Goal: Task Accomplishment & Management: Use online tool/utility

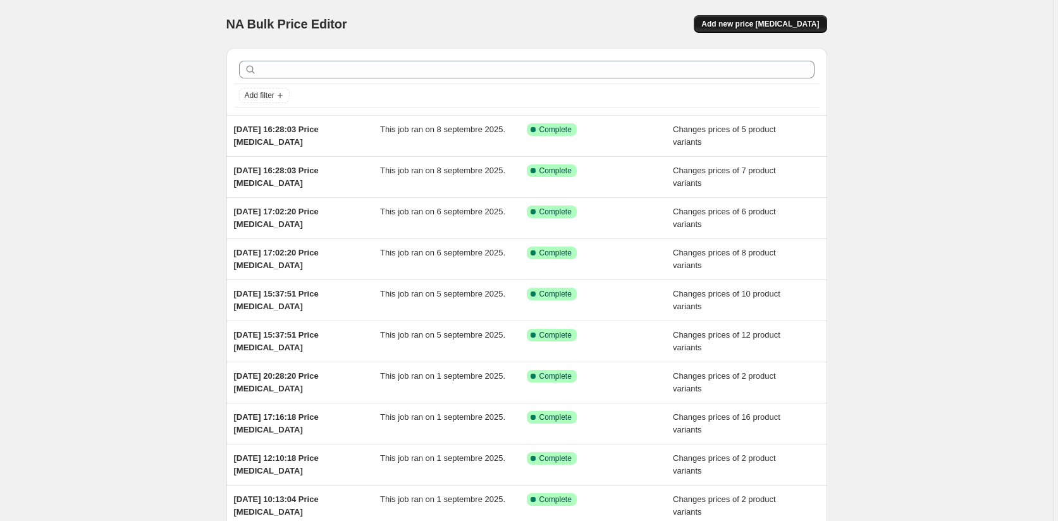
click at [773, 22] on span "Add new price [MEDICAL_DATA]" at bounding box center [760, 24] width 118 height 10
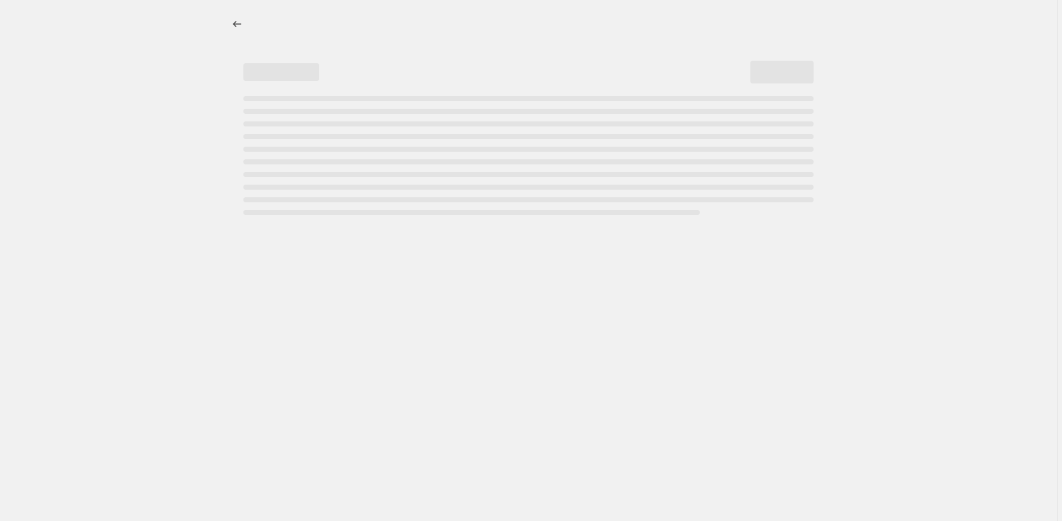
select select "percentage"
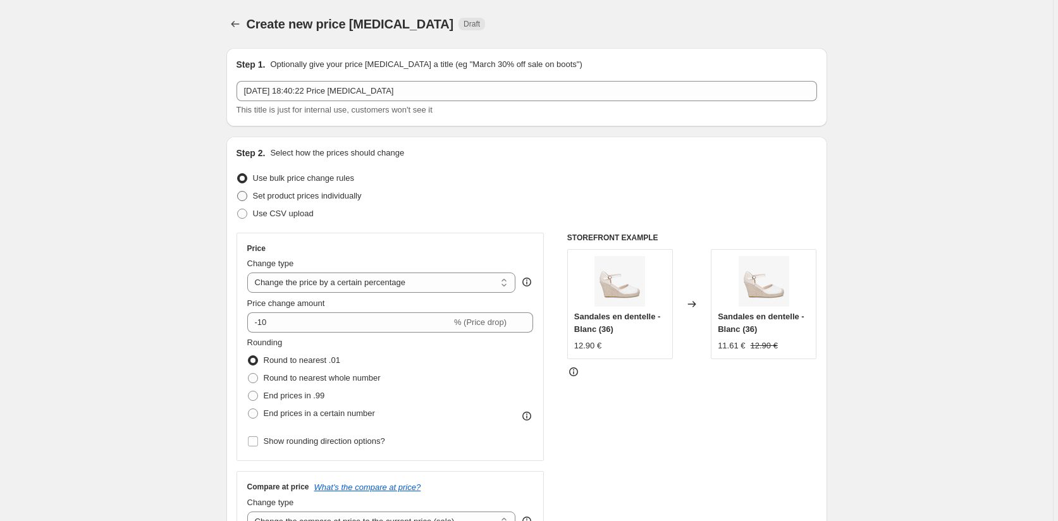
click at [245, 195] on span at bounding box center [242, 196] width 10 height 10
click at [238, 192] on input "Set product prices individually" at bounding box center [237, 191] width 1 height 1
radio input "true"
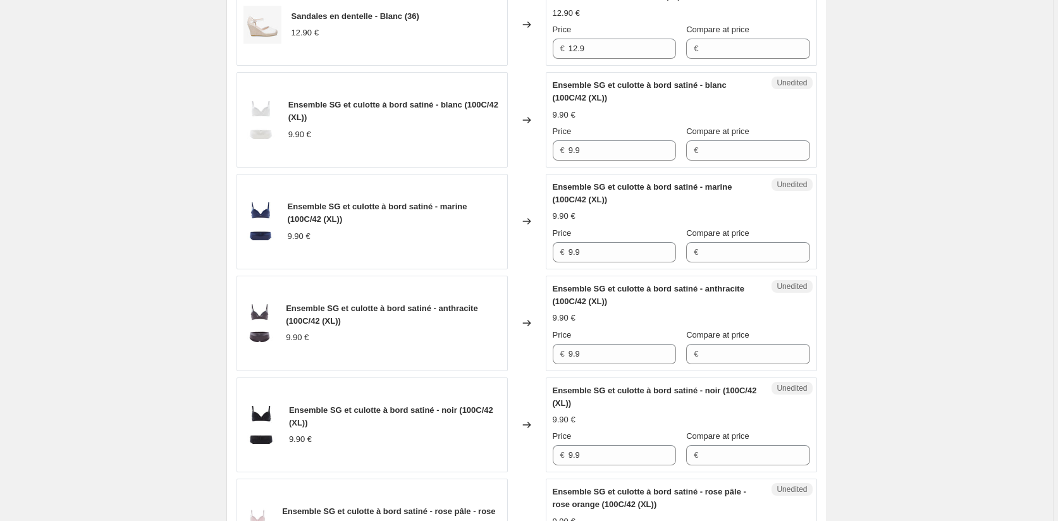
scroll to position [126, 0]
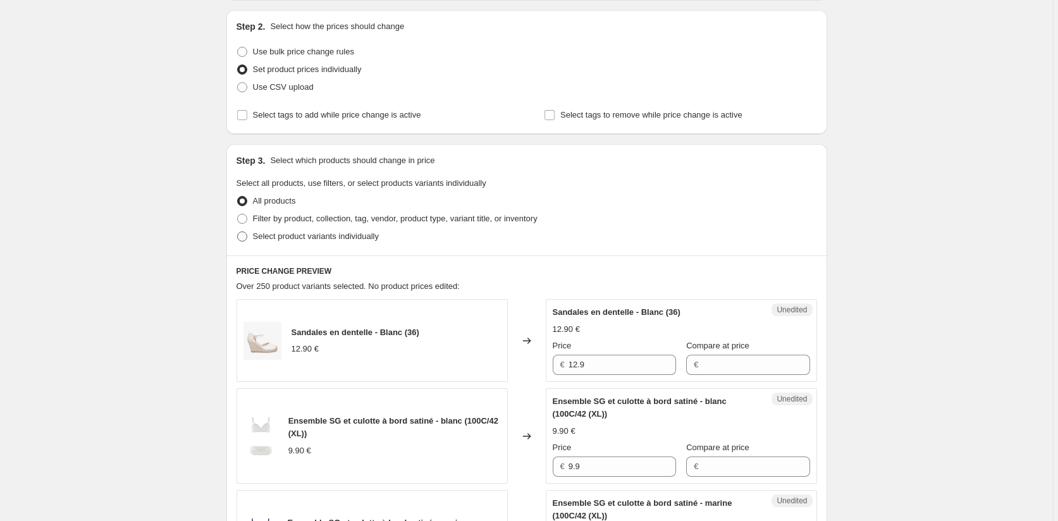
click at [243, 235] on span at bounding box center [242, 236] width 10 height 10
click at [238, 232] on input "Select product variants individually" at bounding box center [237, 231] width 1 height 1
radio input "true"
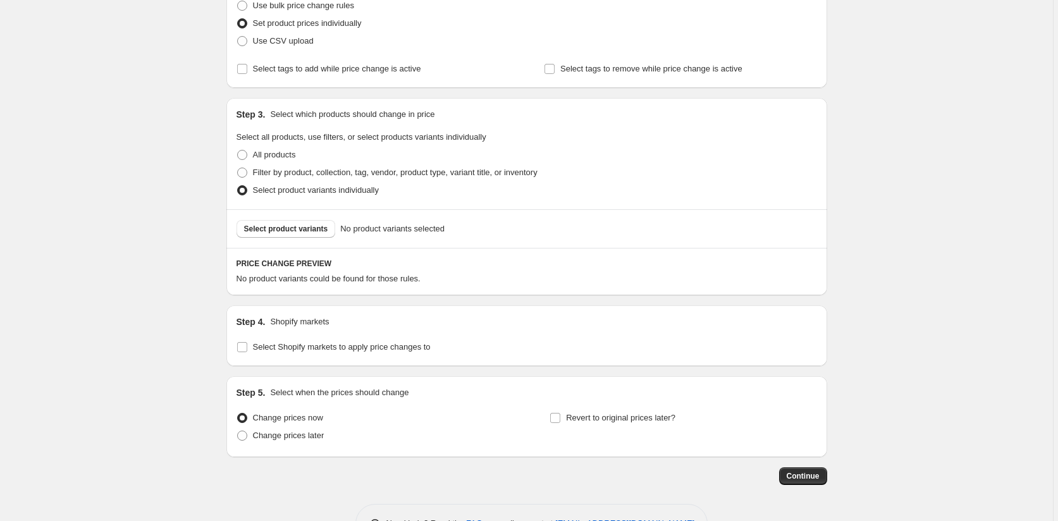
scroll to position [214, 0]
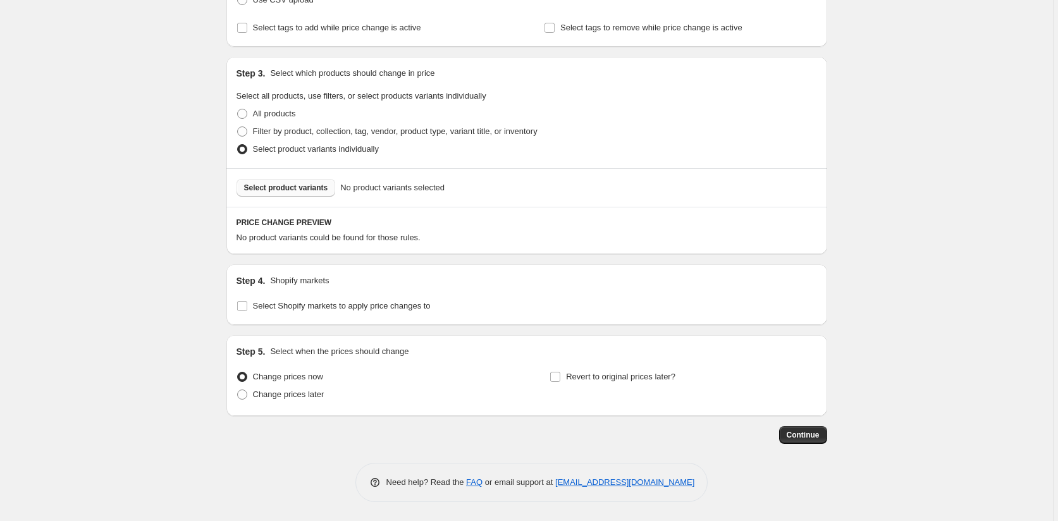
click at [283, 190] on span "Select product variants" at bounding box center [286, 188] width 84 height 10
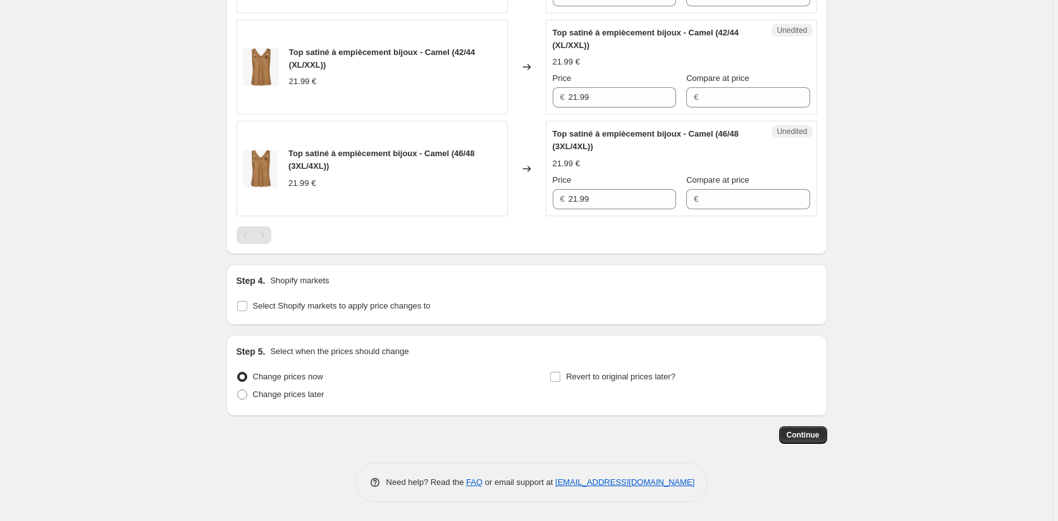
scroll to position [852, 0]
click at [246, 305] on input "Select Shopify markets to apply price changes to" at bounding box center [242, 306] width 10 height 10
checkbox input "true"
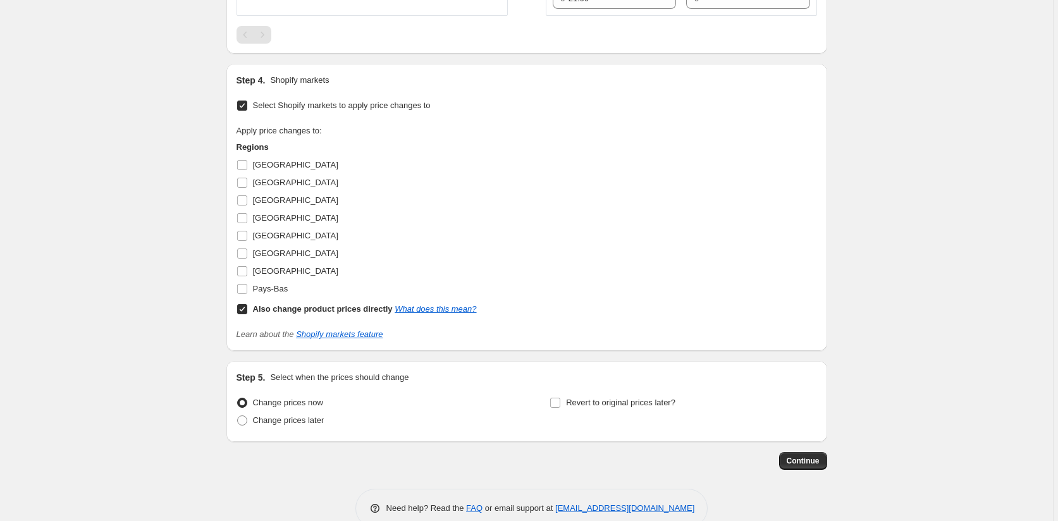
scroll to position [1041, 0]
click at [245, 312] on input "Also change product prices directly What does this mean?" at bounding box center [242, 307] width 10 height 10
checkbox input "false"
click at [245, 168] on input "[GEOGRAPHIC_DATA]" at bounding box center [242, 163] width 10 height 10
click at [243, 168] on input "[GEOGRAPHIC_DATA]" at bounding box center [242, 163] width 10 height 10
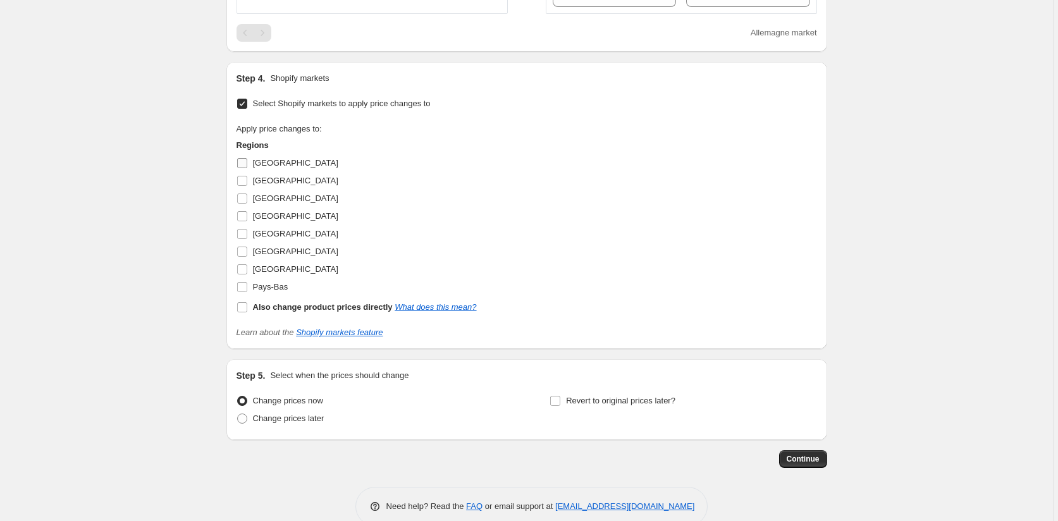
checkbox input "false"
click at [246, 239] on input "[GEOGRAPHIC_DATA]" at bounding box center [242, 234] width 10 height 10
checkbox input "true"
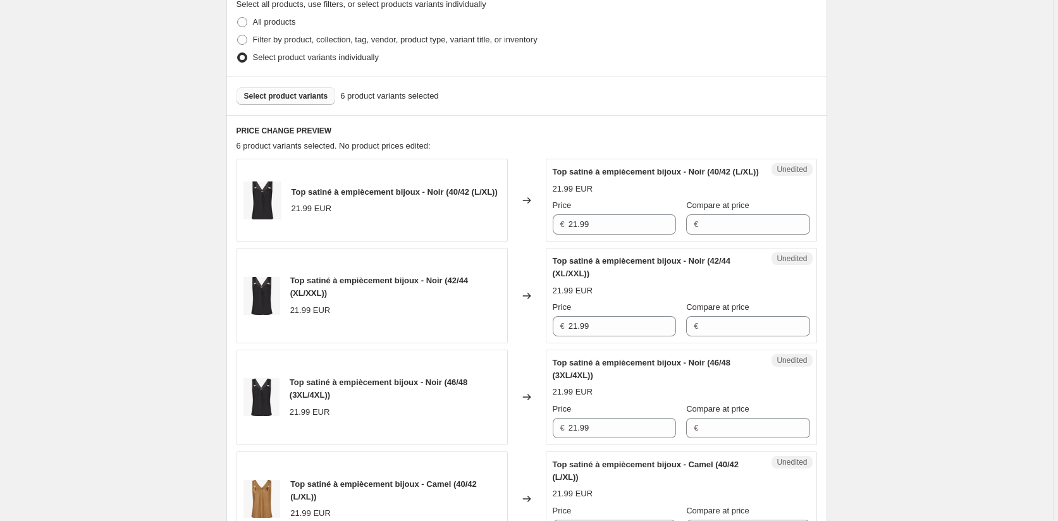
scroll to position [283, 0]
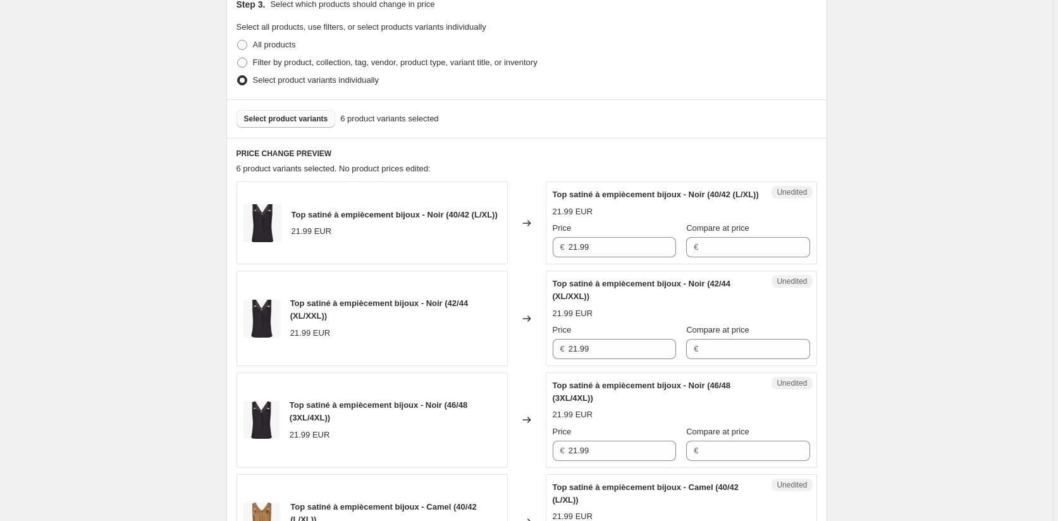
click at [285, 112] on button "Select product variants" at bounding box center [285, 119] width 99 height 18
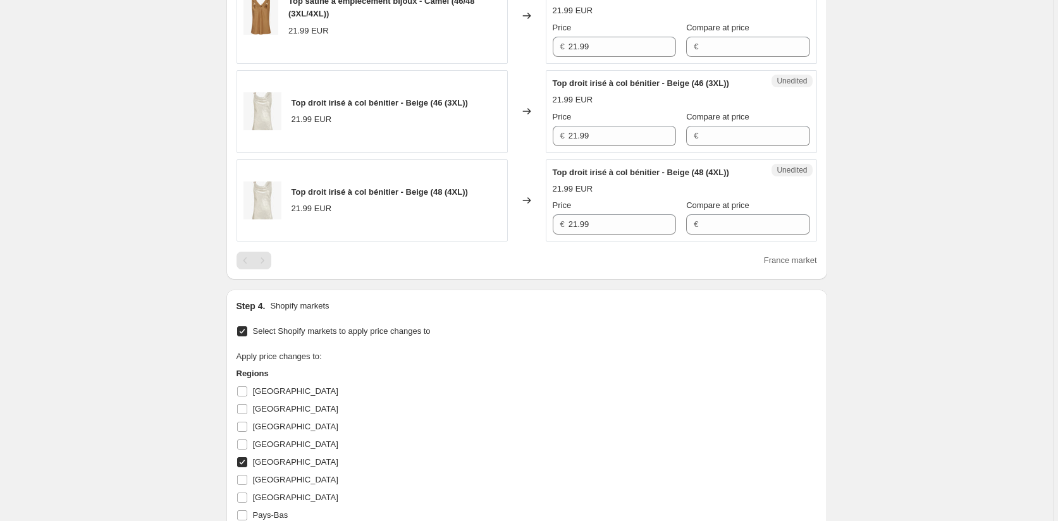
scroll to position [1231, 0]
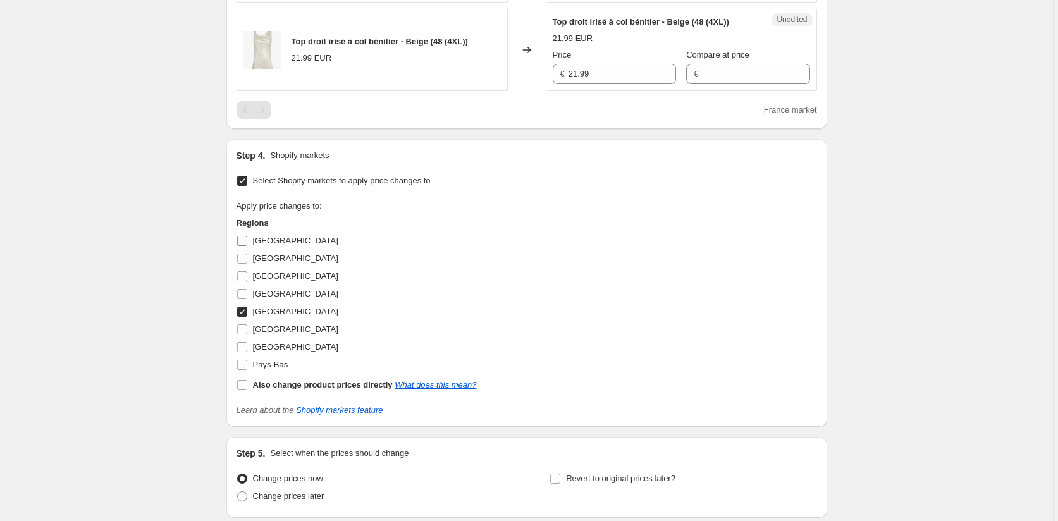
click at [245, 246] on input "[GEOGRAPHIC_DATA]" at bounding box center [242, 241] width 10 height 10
checkbox input "true"
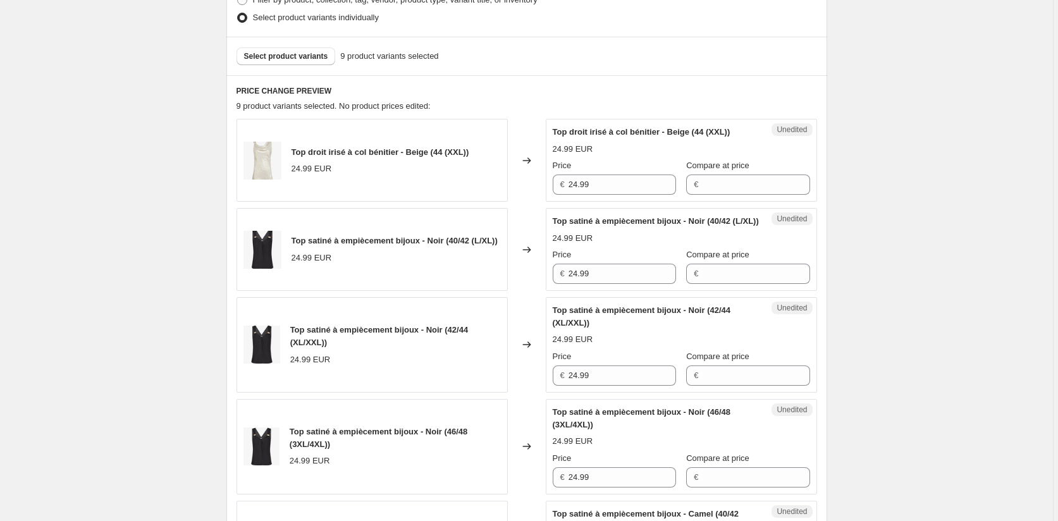
scroll to position [283, 0]
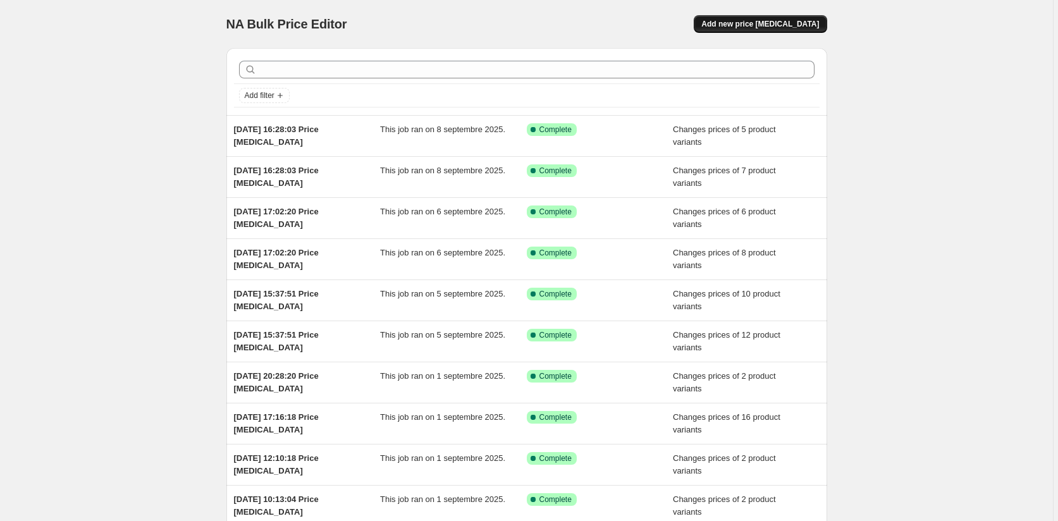
click at [772, 25] on span "Add new price [MEDICAL_DATA]" at bounding box center [760, 24] width 118 height 10
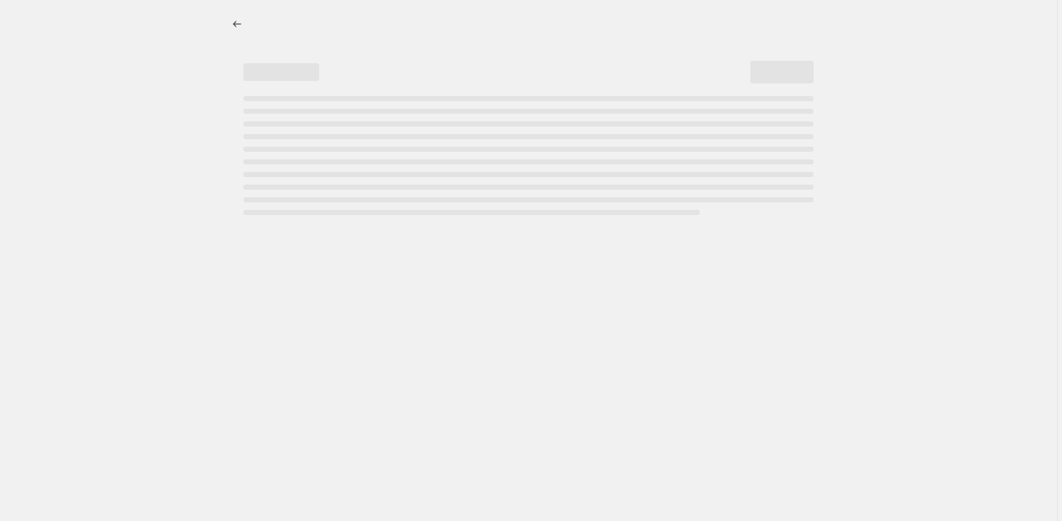
select select "percentage"
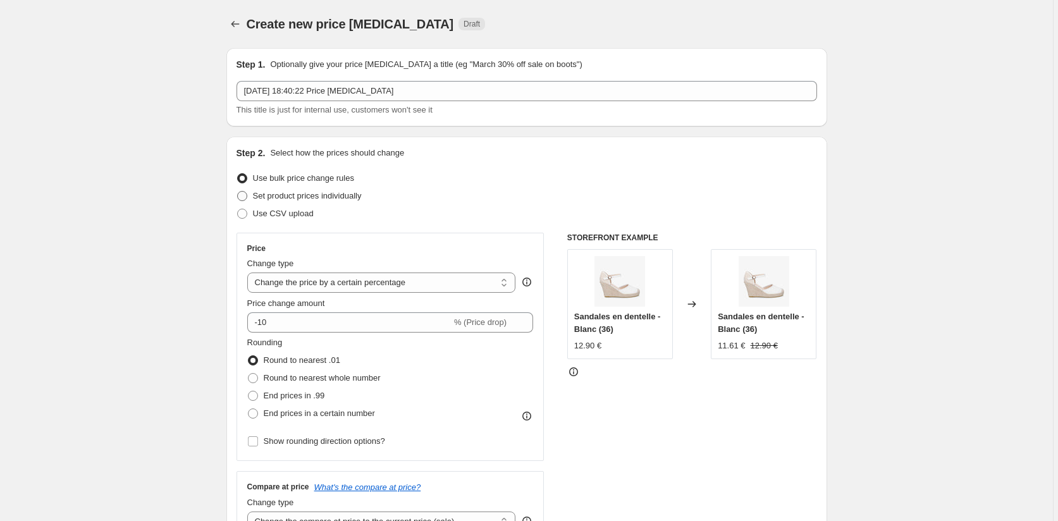
click at [245, 196] on span at bounding box center [242, 196] width 10 height 10
click at [238, 192] on input "Set product prices individually" at bounding box center [237, 191] width 1 height 1
radio input "true"
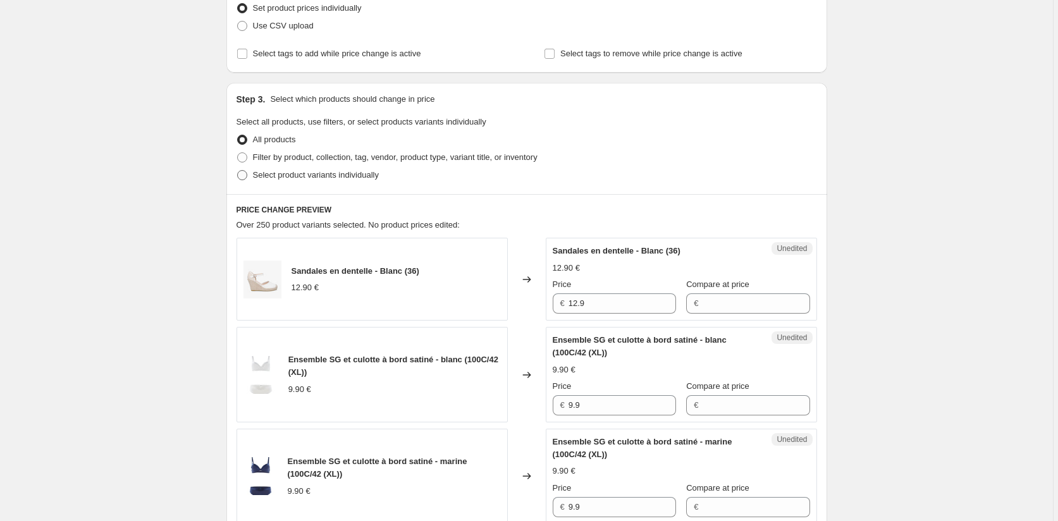
scroll to position [190, 0]
click at [242, 174] on span at bounding box center [242, 173] width 10 height 10
click at [238, 169] on input "Select product variants individually" at bounding box center [237, 168] width 1 height 1
radio input "true"
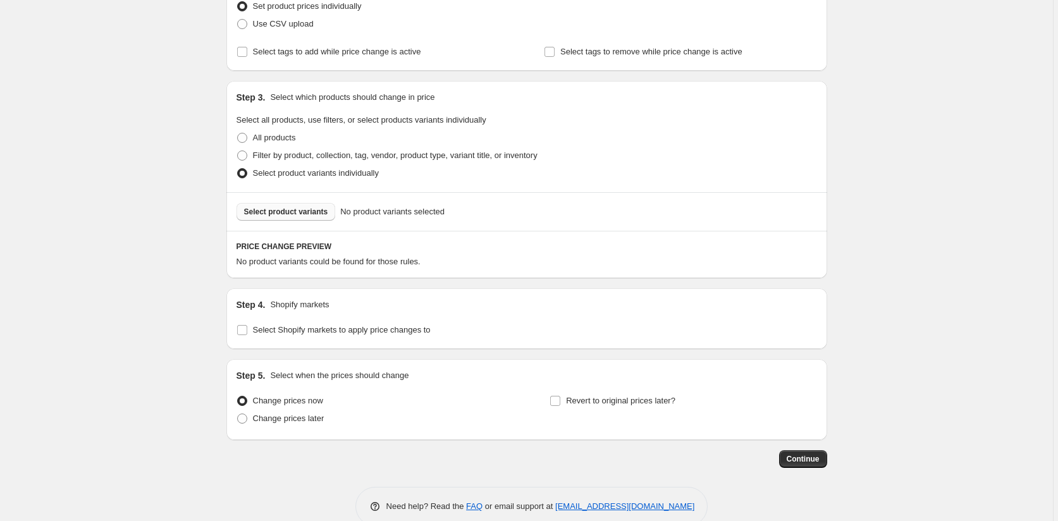
click at [308, 214] on span "Select product variants" at bounding box center [286, 212] width 84 height 10
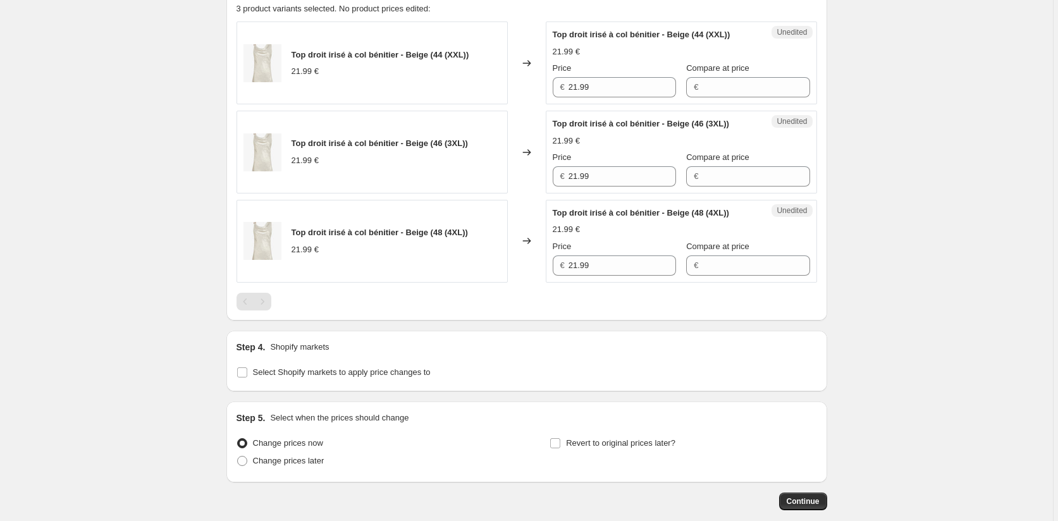
scroll to position [509, 0]
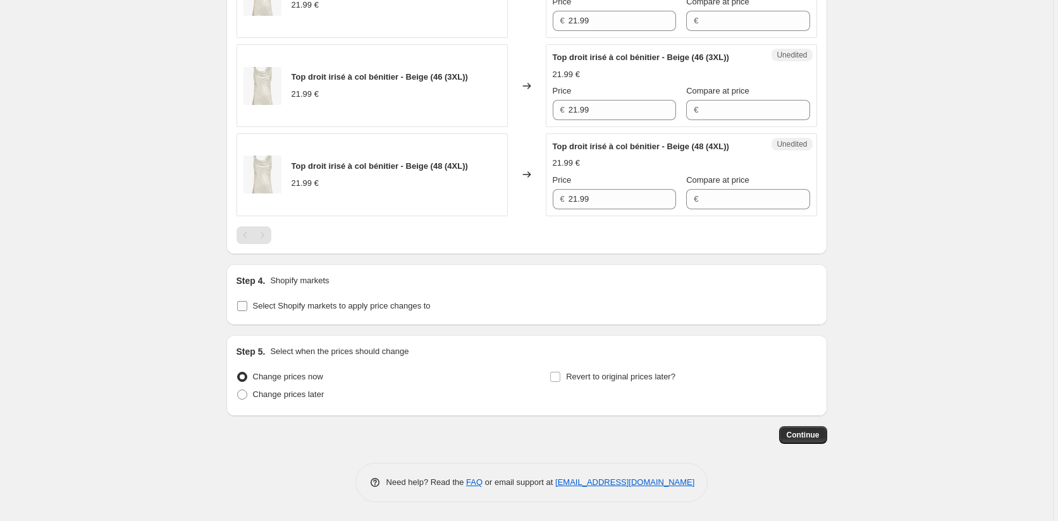
click at [243, 308] on input "Select Shopify markets to apply price changes to" at bounding box center [242, 306] width 10 height 10
checkbox input "true"
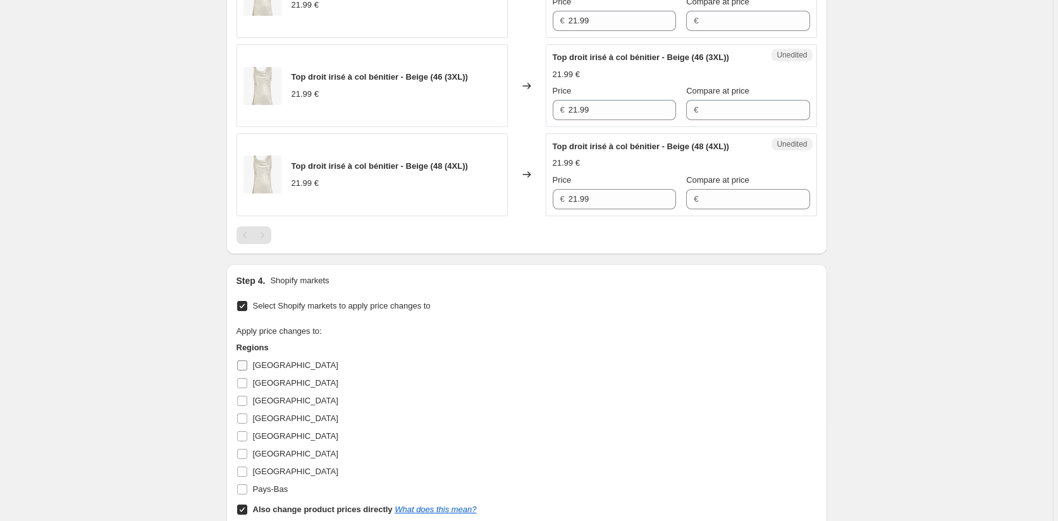
click at [242, 359] on label "[GEOGRAPHIC_DATA]" at bounding box center [287, 366] width 102 height 18
click at [242, 360] on input "[GEOGRAPHIC_DATA]" at bounding box center [242, 365] width 10 height 10
checkbox input "true"
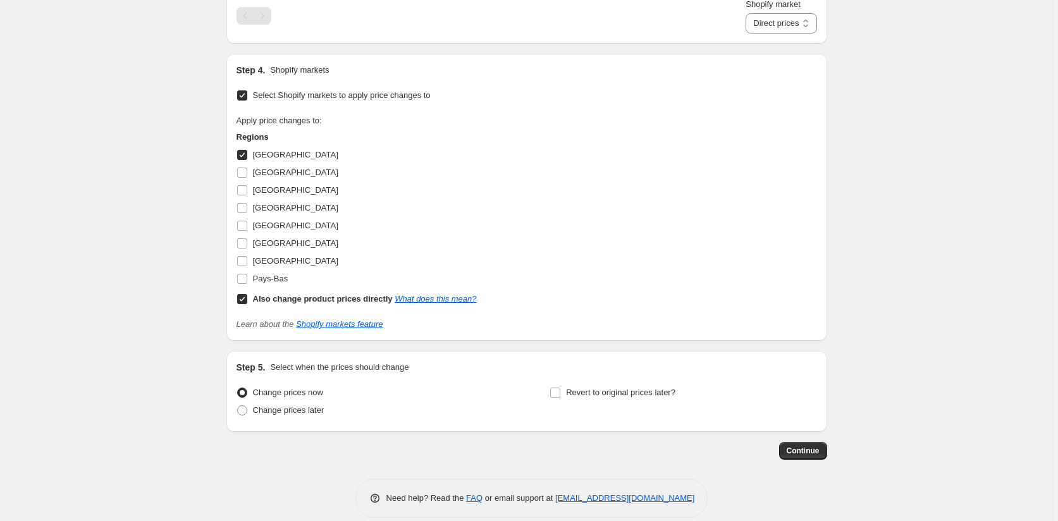
scroll to position [753, 0]
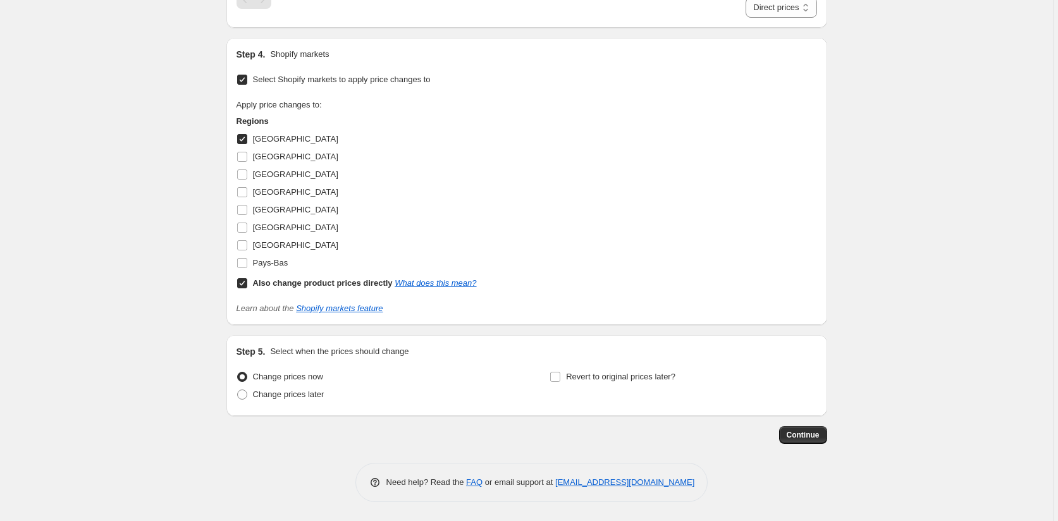
click at [245, 279] on input "Also change product prices directly What does this mean?" at bounding box center [242, 283] width 10 height 10
checkbox input "false"
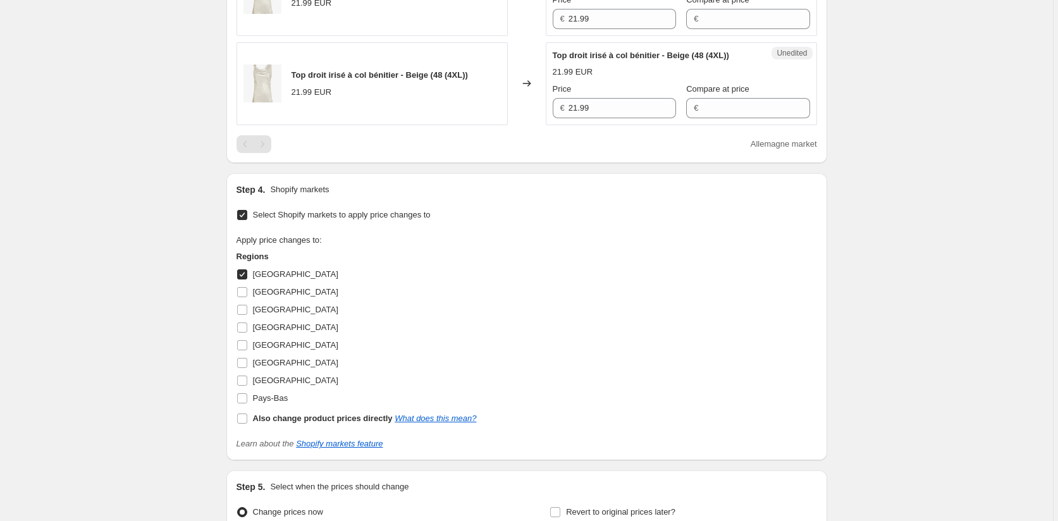
scroll to position [419, 0]
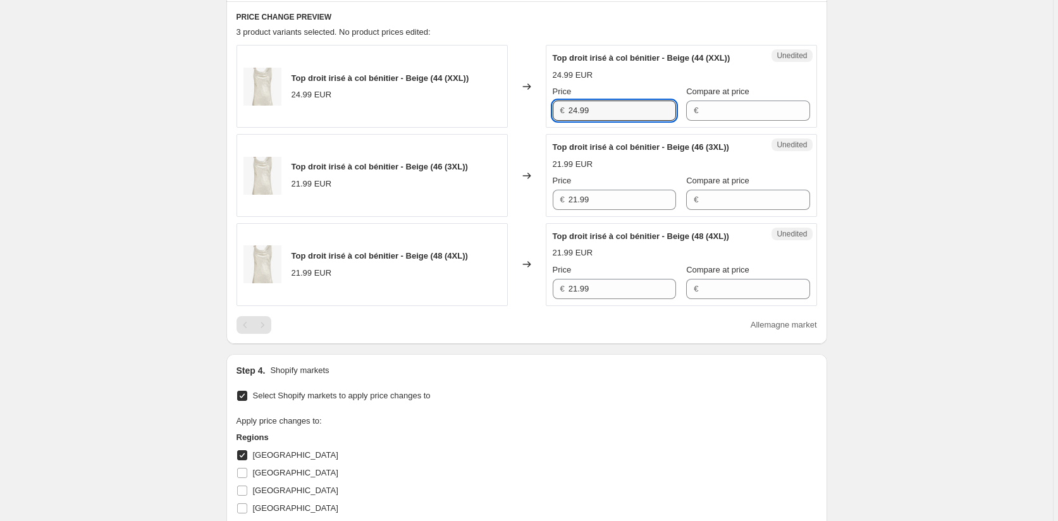
drag, startPoint x: 596, startPoint y: 110, endPoint x: 544, endPoint y: 109, distance: 51.2
click at [544, 109] on div "Top droit irisé à col bénitier - Beige (44 (XXL)) 24.99 EUR Changed to Unedited…" at bounding box center [526, 86] width 580 height 83
click at [544, 199] on div "Top droit irisé à col bénitier - Beige (46 (3XL)) 21.99 EUR Changed to Unedited…" at bounding box center [526, 175] width 580 height 83
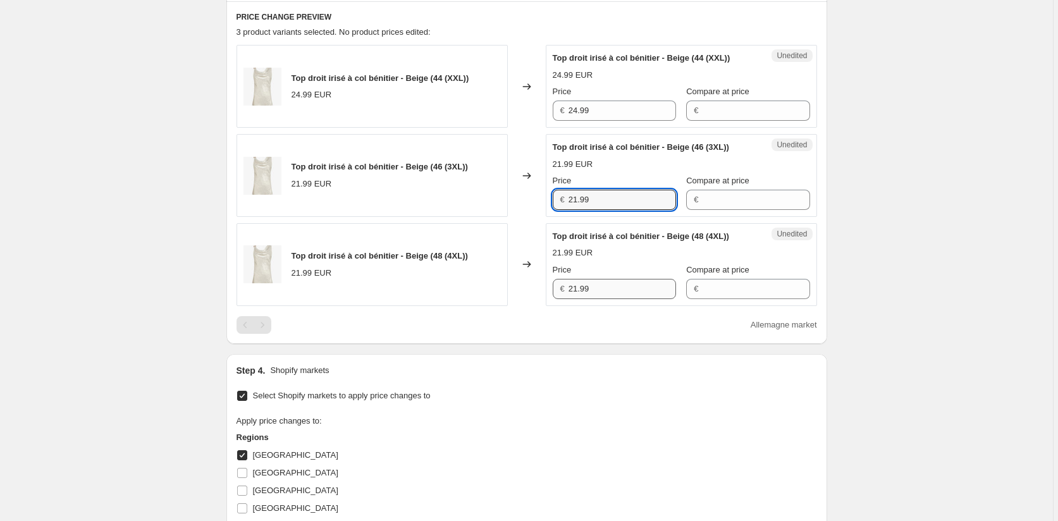
paste input "4"
type input "24.99"
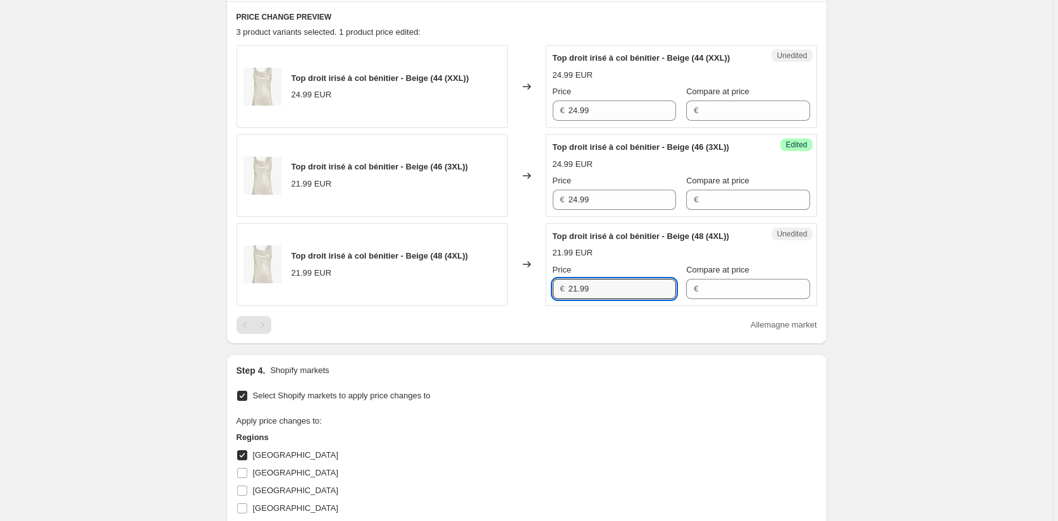
drag, startPoint x: 549, startPoint y: 293, endPoint x: 525, endPoint y: 292, distance: 23.4
click at [525, 293] on div "Top droit irisé à col bénitier - Beige (48 (4XL)) 21.99 EUR Changed to Unedited…" at bounding box center [526, 264] width 580 height 83
paste input "4"
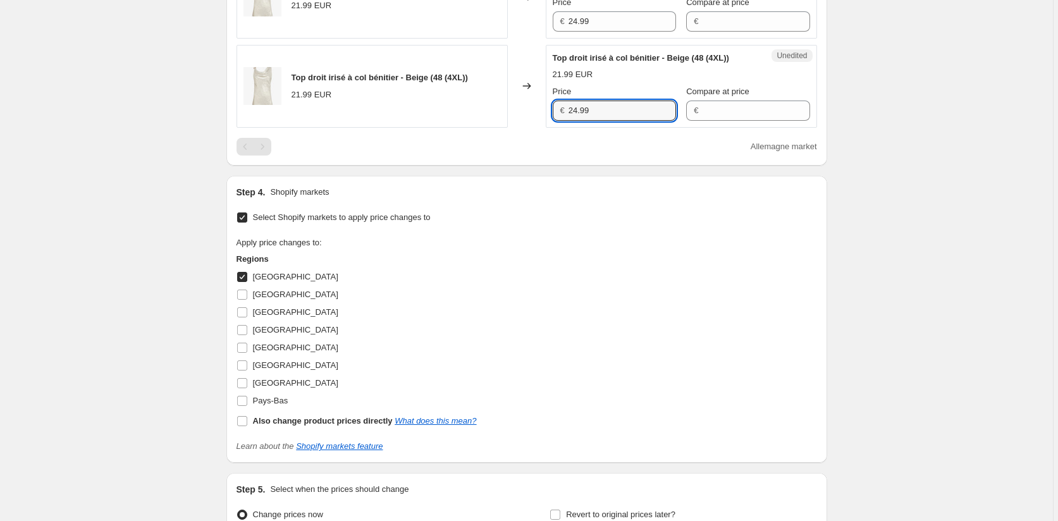
scroll to position [609, 0]
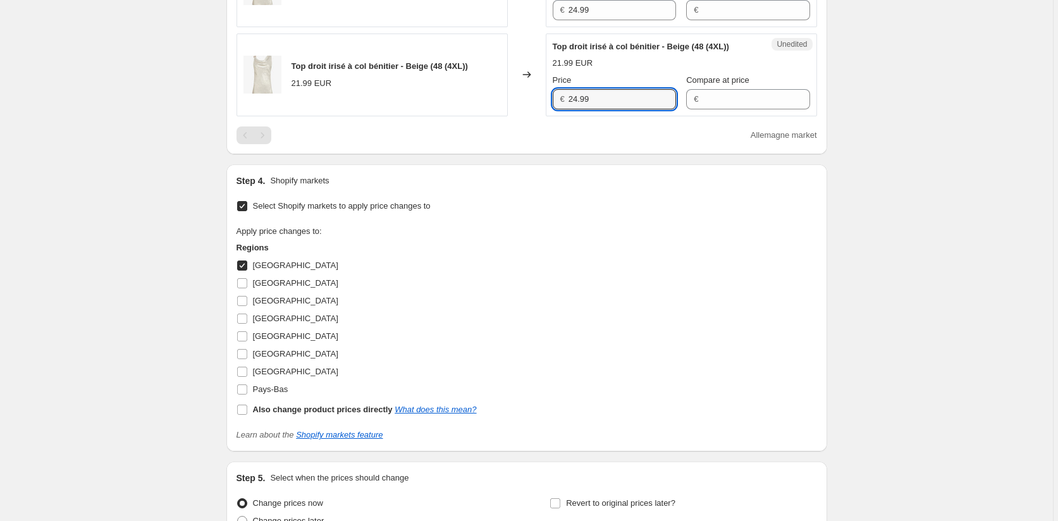
type input "24.99"
click at [243, 272] on label "[GEOGRAPHIC_DATA]" at bounding box center [287, 266] width 102 height 18
click at [243, 271] on input "[GEOGRAPHIC_DATA]" at bounding box center [242, 265] width 10 height 10
checkbox input "false"
click at [246, 275] on label "[GEOGRAPHIC_DATA]" at bounding box center [287, 283] width 102 height 18
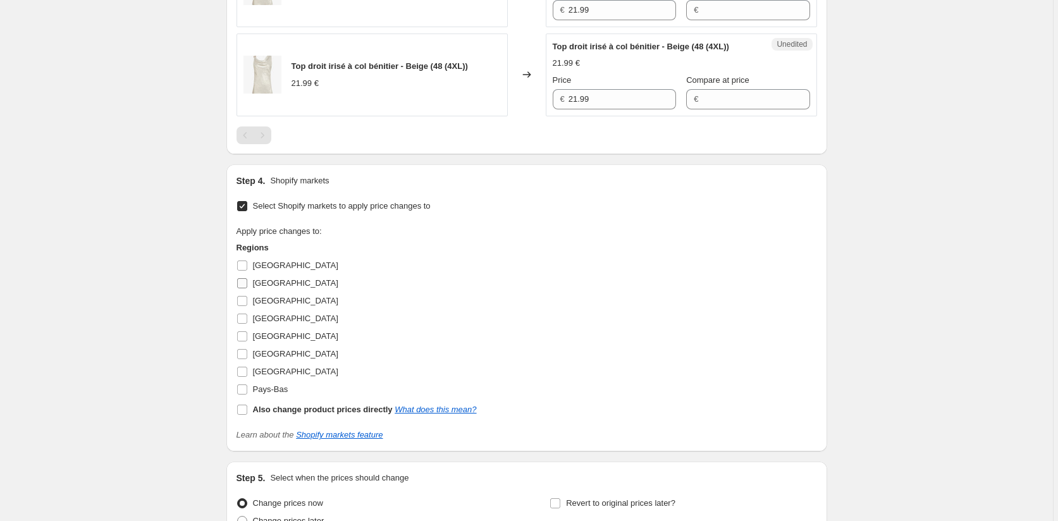
click at [246, 278] on input "[GEOGRAPHIC_DATA]" at bounding box center [242, 283] width 10 height 10
checkbox input "true"
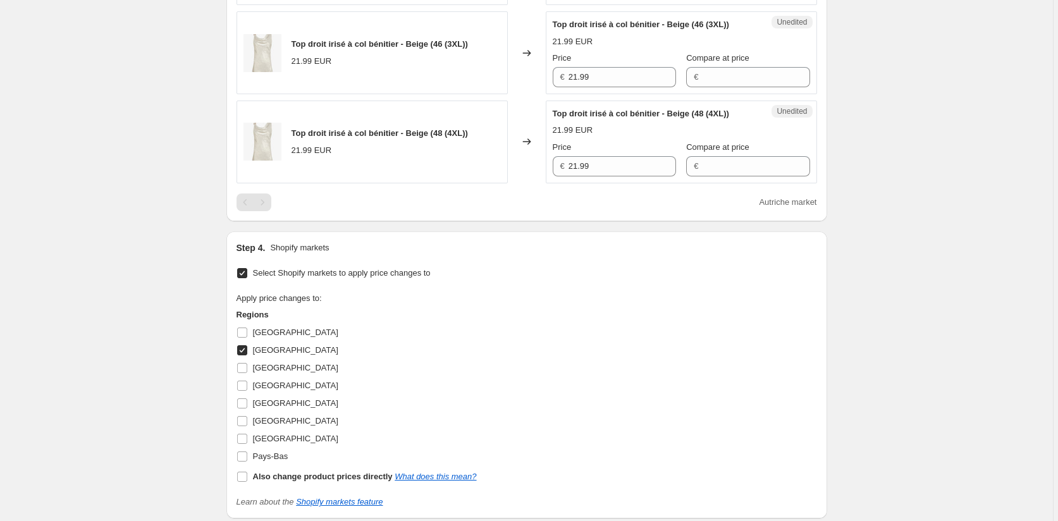
scroll to position [482, 0]
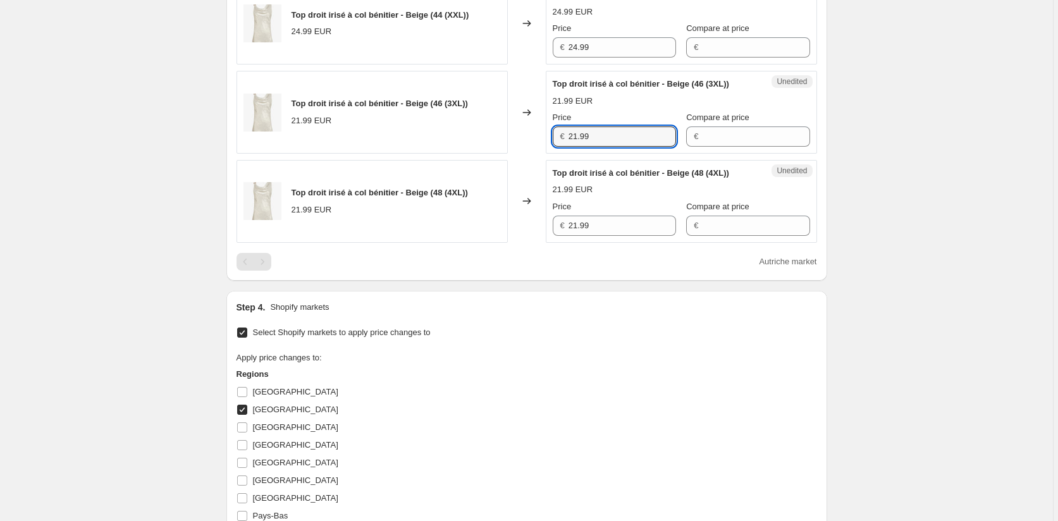
drag, startPoint x: 597, startPoint y: 133, endPoint x: 532, endPoint y: 137, distance: 65.2
click at [534, 135] on div "Top droit irisé à col bénitier - Beige (46 (3XL)) 21.99 EUR Changed to Unedited…" at bounding box center [526, 112] width 580 height 83
paste input "4"
type input "24.99"
drag, startPoint x: 613, startPoint y: 229, endPoint x: 525, endPoint y: 226, distance: 87.3
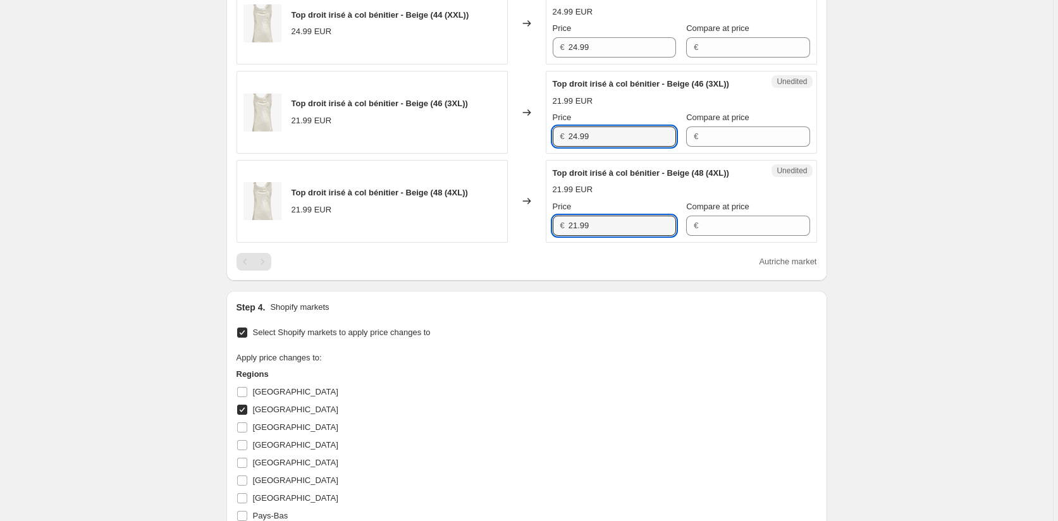
click at [526, 226] on div "Top droit irisé à col bénitier - Beige (48 (4XL)) 21.99 EUR Changed to Unedited…" at bounding box center [526, 201] width 580 height 83
paste input "4"
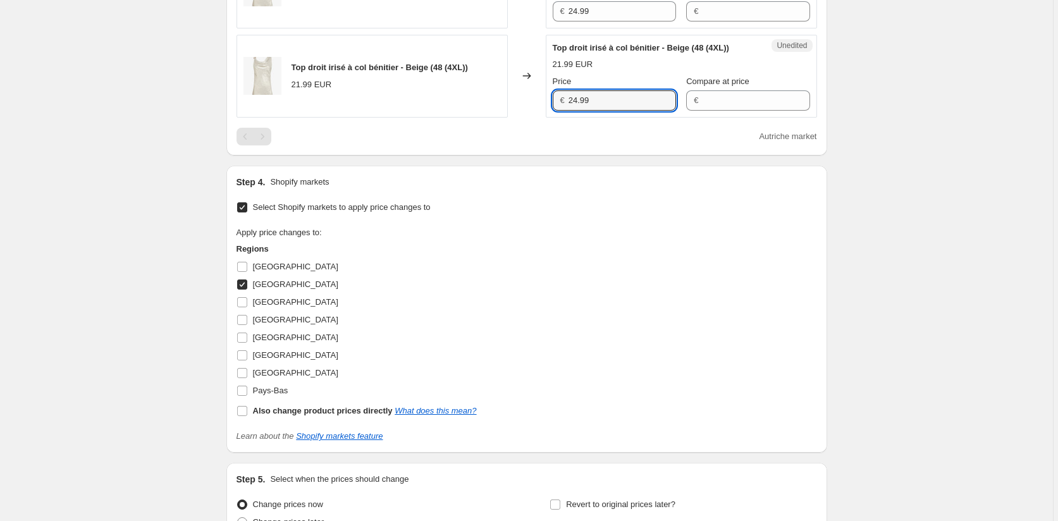
scroll to position [735, 0]
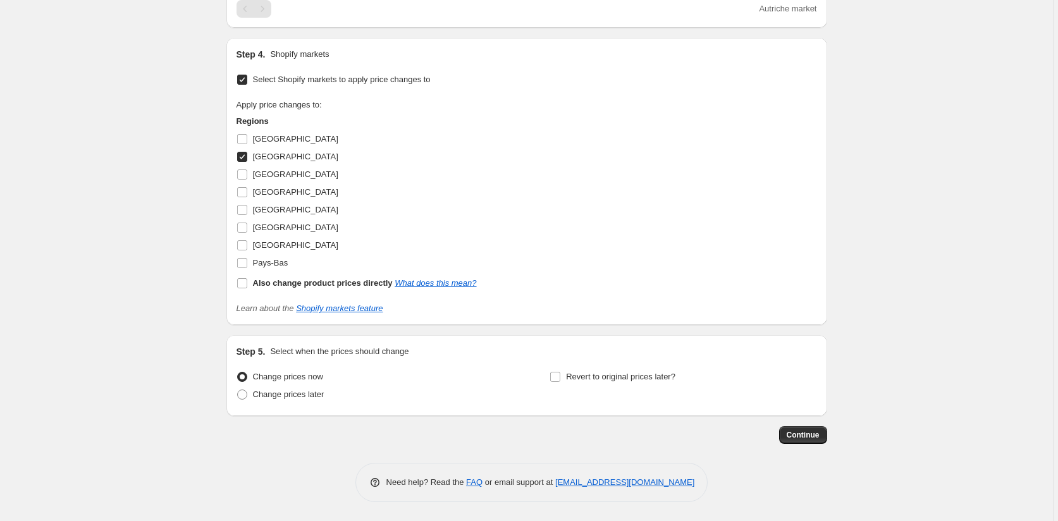
type input "24.99"
click at [246, 156] on input "[GEOGRAPHIC_DATA]" at bounding box center [242, 157] width 10 height 10
checkbox input "false"
click at [244, 266] on input "Pays-Bas" at bounding box center [242, 263] width 10 height 10
checkbox input "true"
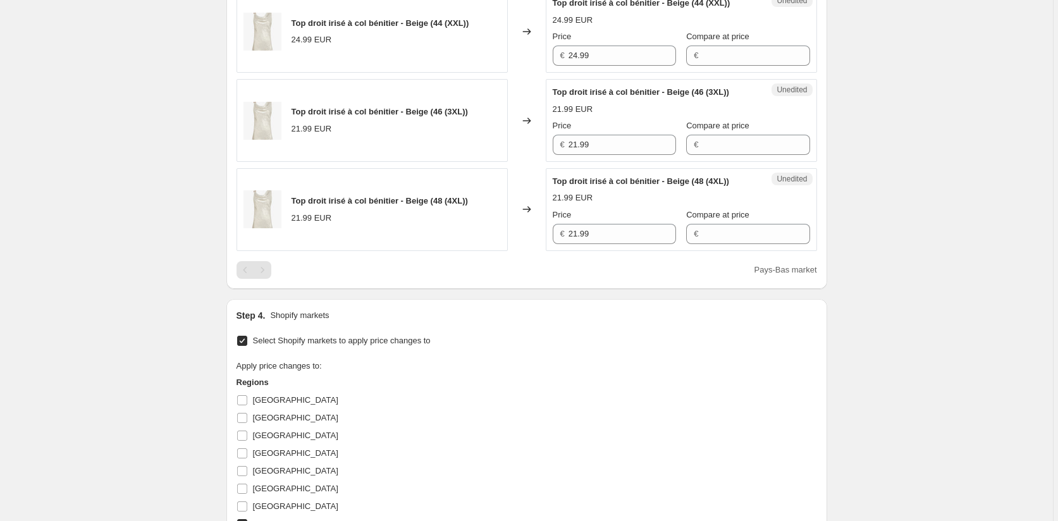
scroll to position [419, 0]
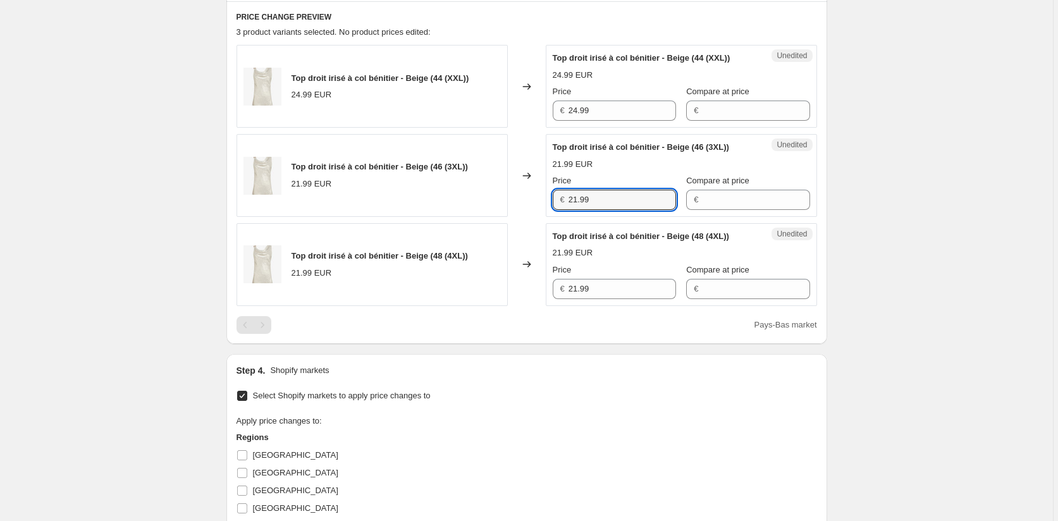
drag, startPoint x: 559, startPoint y: 200, endPoint x: 523, endPoint y: 200, distance: 36.0
click at [523, 200] on div "Top droit irisé à col bénitier - Beige (46 (3XL)) 21.99 EUR Changed to Unedited…" at bounding box center [526, 175] width 580 height 83
paste input "4"
type input "24.99"
click at [516, 296] on div "Top droit irisé à col bénitier - Beige (48 (4XL)) 21.99 EUR Changed to Unedited…" at bounding box center [526, 264] width 580 height 83
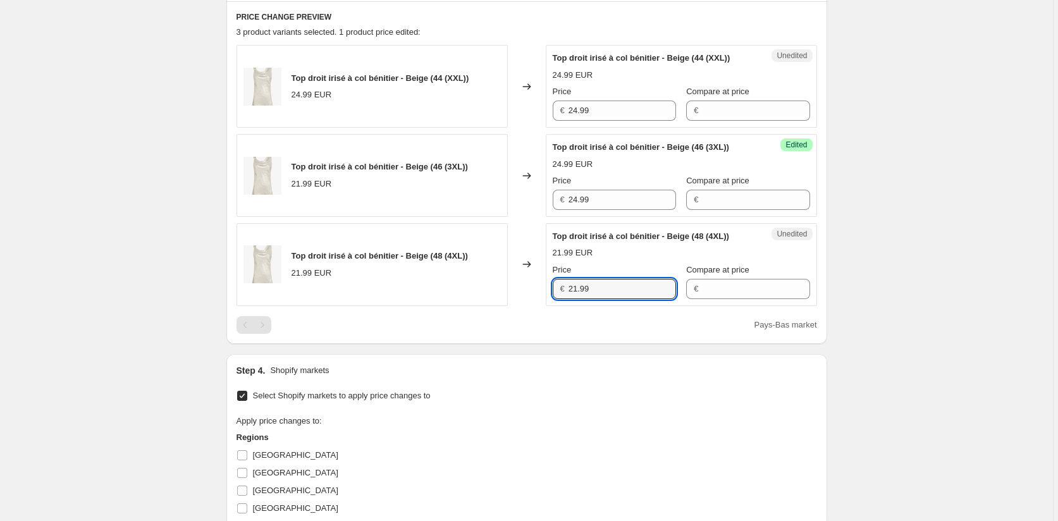
paste input "4"
type input "24.99"
click at [523, 383] on div "Step 4. Shopify markets Select Shopify markets to apply price changes to Apply …" at bounding box center [526, 497] width 580 height 267
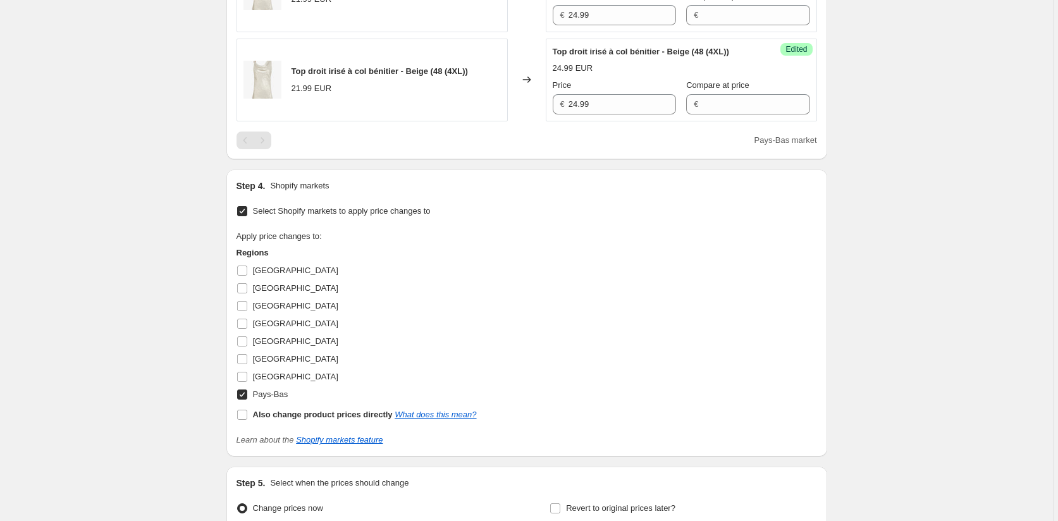
scroll to position [735, 0]
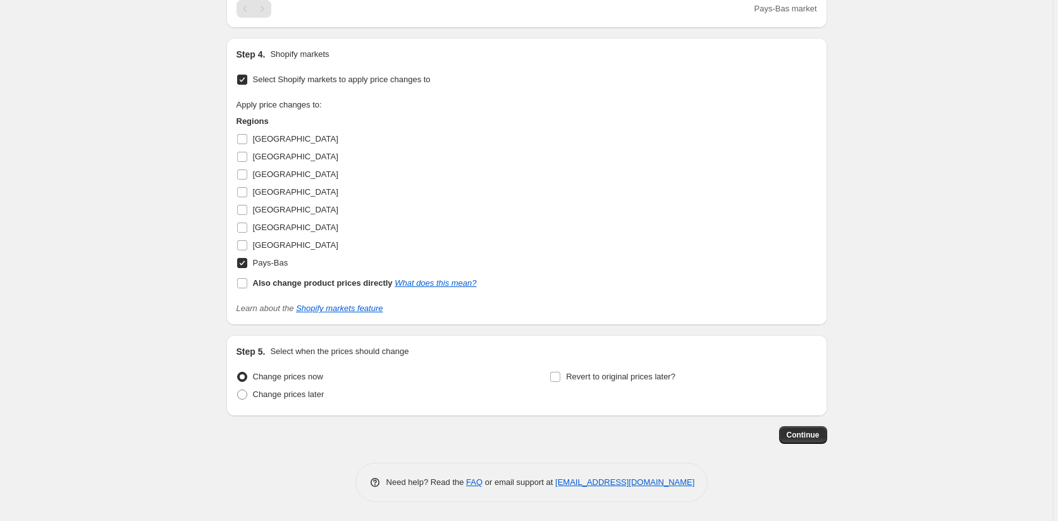
click at [245, 263] on input "Pays-Bas" at bounding box center [242, 263] width 10 height 10
checkbox input "false"
click at [245, 175] on input "[GEOGRAPHIC_DATA]" at bounding box center [242, 174] width 10 height 10
checkbox input "true"
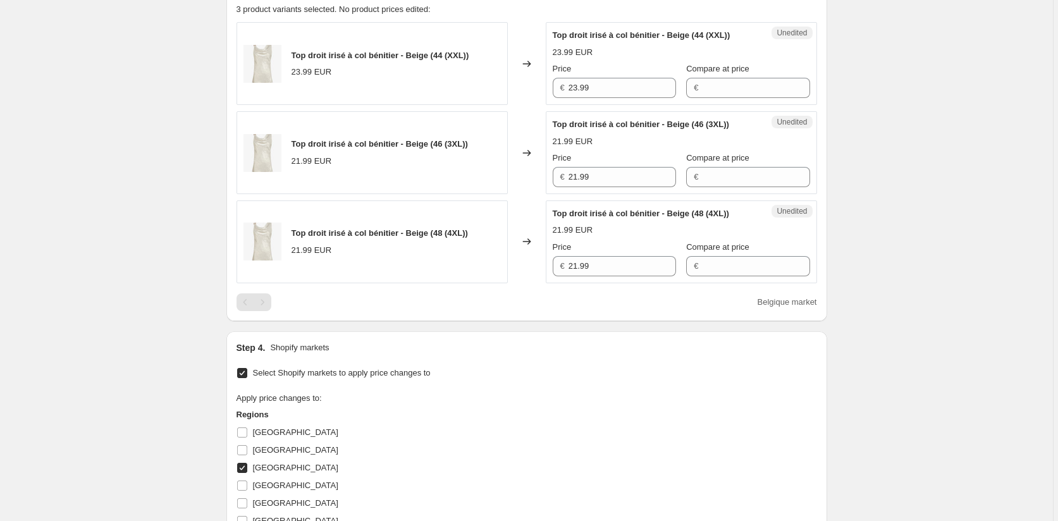
scroll to position [419, 0]
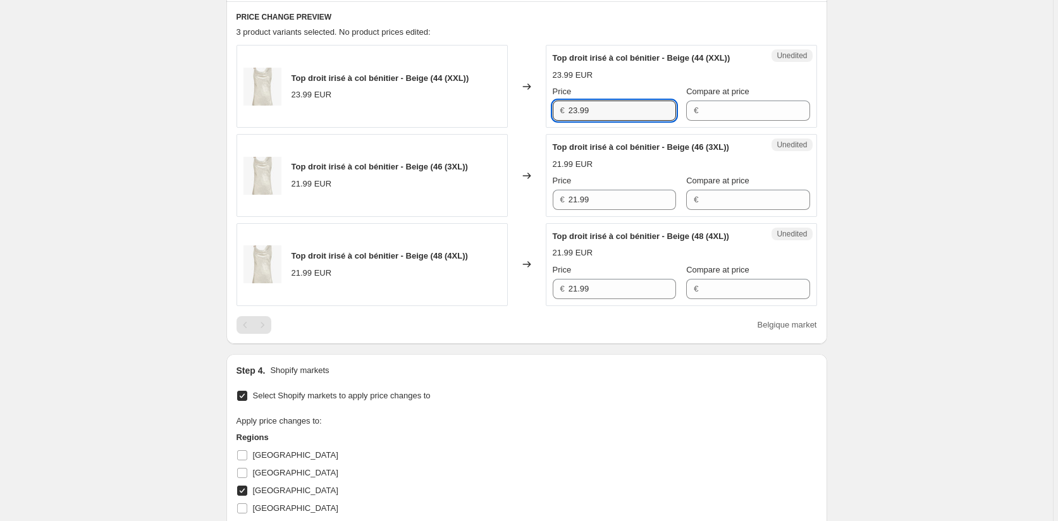
drag, startPoint x: 601, startPoint y: 102, endPoint x: 531, endPoint y: 107, distance: 69.7
click at [531, 107] on div "Top droit irisé à col bénitier - Beige (44 (XXL)) 23.99 EUR Changed to Unedited…" at bounding box center [526, 86] width 580 height 83
click at [551, 195] on div "Unedited Top droit irisé à col bénitier - Beige (46 (3XL)) 21.99 EUR Price € 21…" at bounding box center [681, 175] width 271 height 83
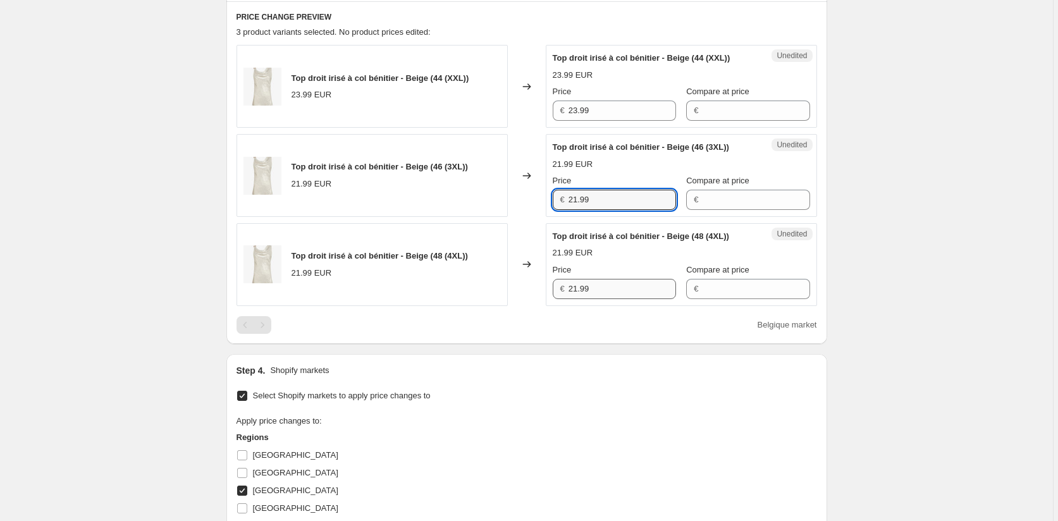
paste input "3"
type input "23.99"
drag, startPoint x: 601, startPoint y: 287, endPoint x: 532, endPoint y: 287, distance: 68.9
click at [532, 287] on div "Top droit irisé à col bénitier - Beige (48 (4XL)) 21.99 EUR Changed to Unedited…" at bounding box center [526, 264] width 580 height 83
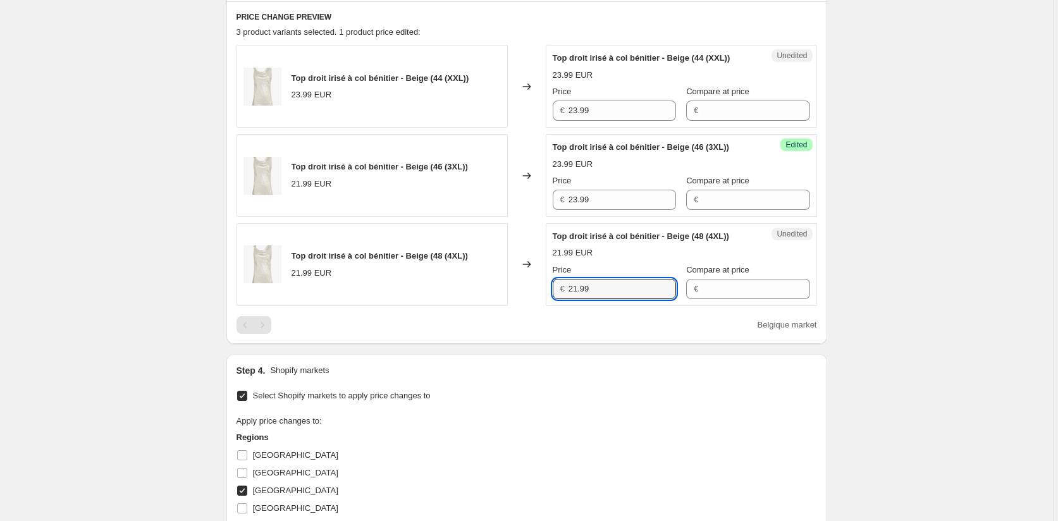
paste input "3"
type input "23.99"
click at [533, 367] on div "Step 4. Shopify markets" at bounding box center [526, 370] width 580 height 13
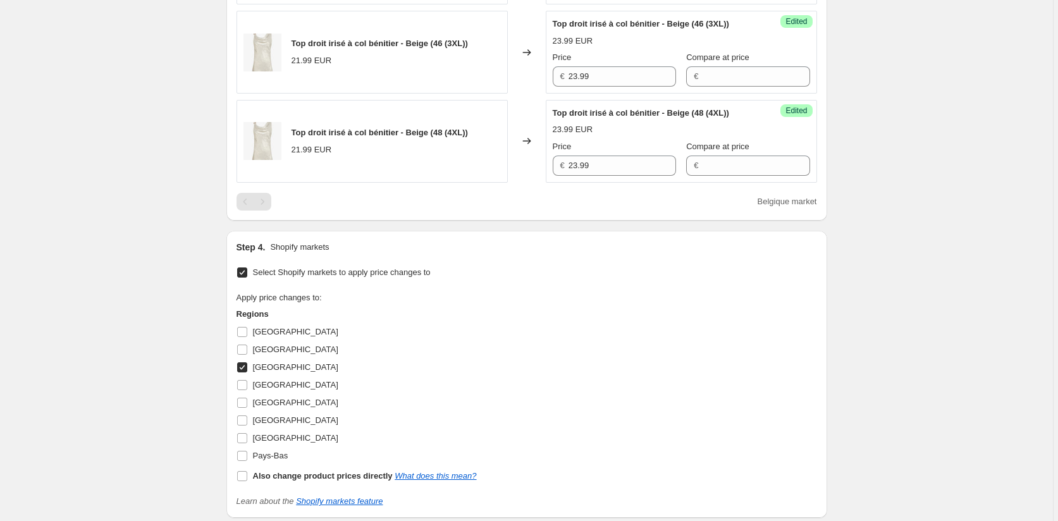
scroll to position [735, 0]
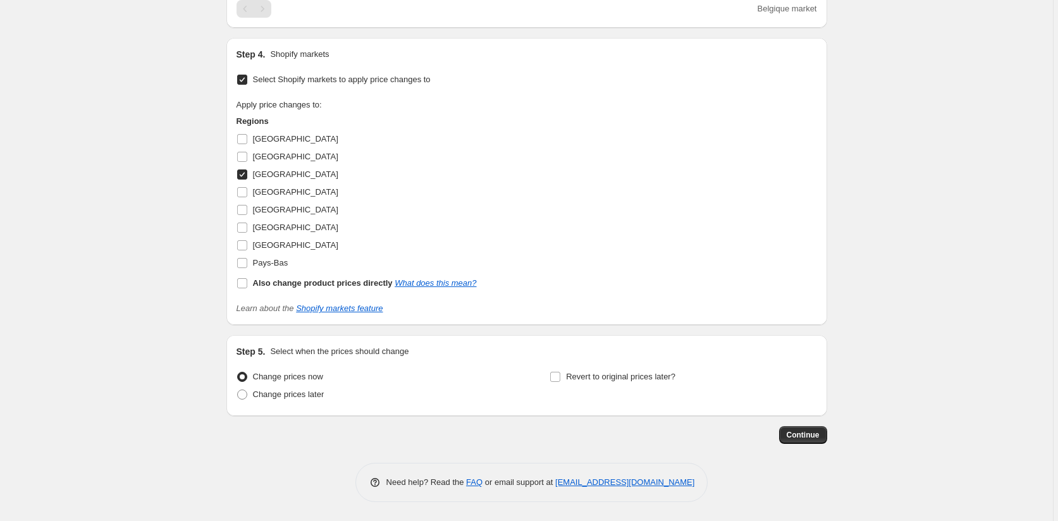
click at [247, 174] on input "[GEOGRAPHIC_DATA]" at bounding box center [242, 174] width 10 height 10
checkbox input "false"
click at [246, 227] on input "[GEOGRAPHIC_DATA]" at bounding box center [242, 228] width 10 height 10
checkbox input "true"
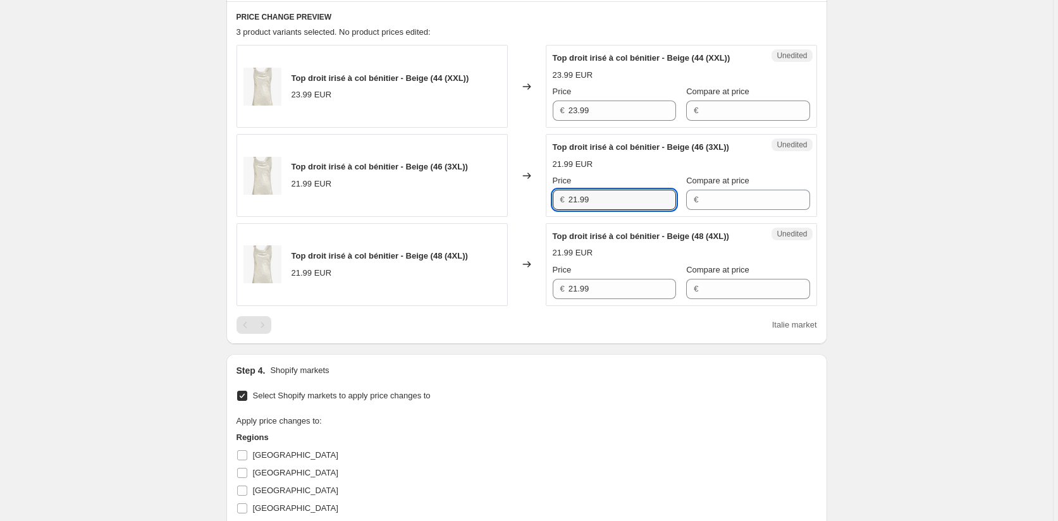
drag, startPoint x: 596, startPoint y: 203, endPoint x: 496, endPoint y: 202, distance: 99.9
click at [497, 202] on div "Top droit irisé à col bénitier - Beige (46 (3XL)) 21.99 EUR Changed to Unedited…" at bounding box center [526, 175] width 580 height 83
paste input "3"
type input "23.99"
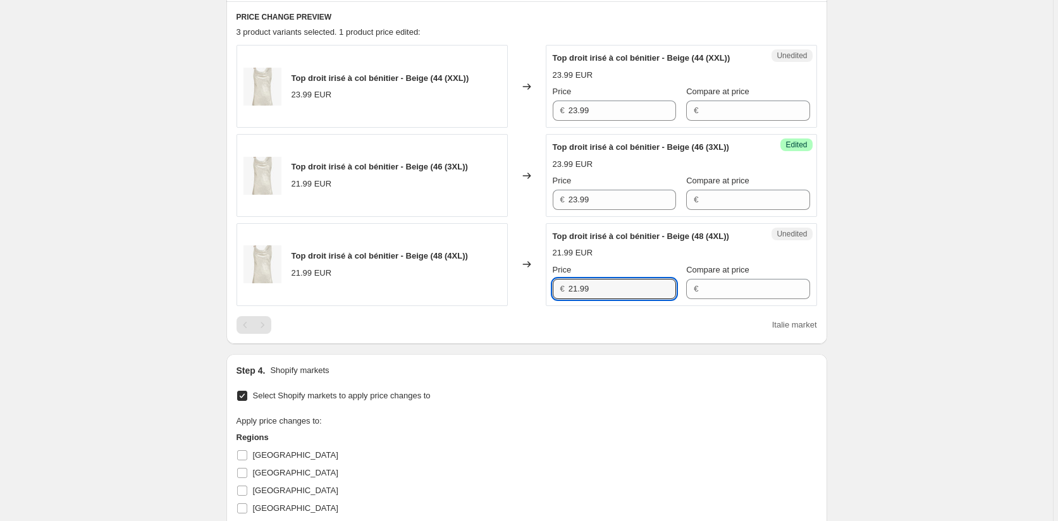
drag, startPoint x: 611, startPoint y: 288, endPoint x: 534, endPoint y: 288, distance: 76.5
click at [534, 288] on div "Top droit irisé à col bénitier - Beige (48 (4XL)) 21.99 EUR Changed to Unedited…" at bounding box center [526, 264] width 580 height 83
paste input "3"
type input "23.99"
click at [556, 364] on div "Step 4. Shopify markets" at bounding box center [526, 370] width 580 height 13
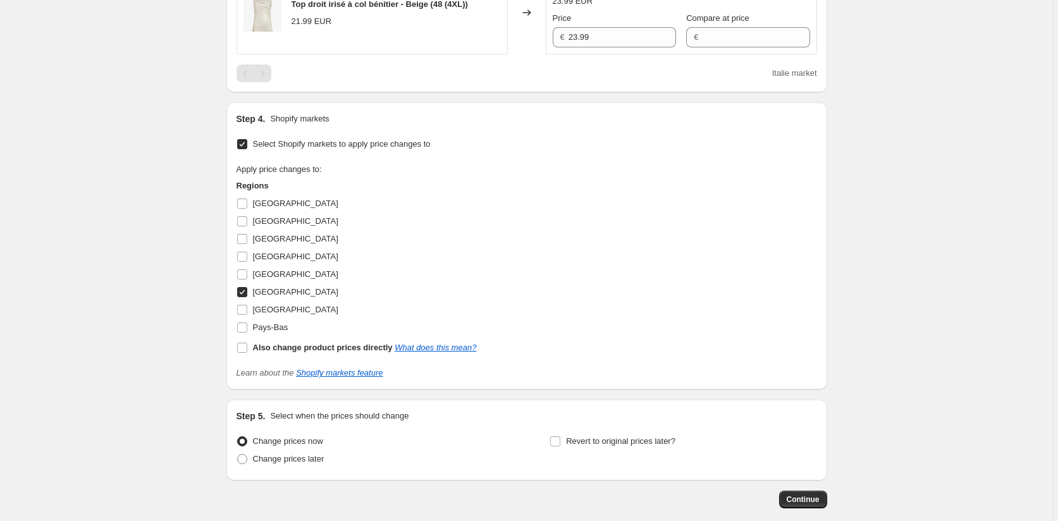
scroll to position [735, 0]
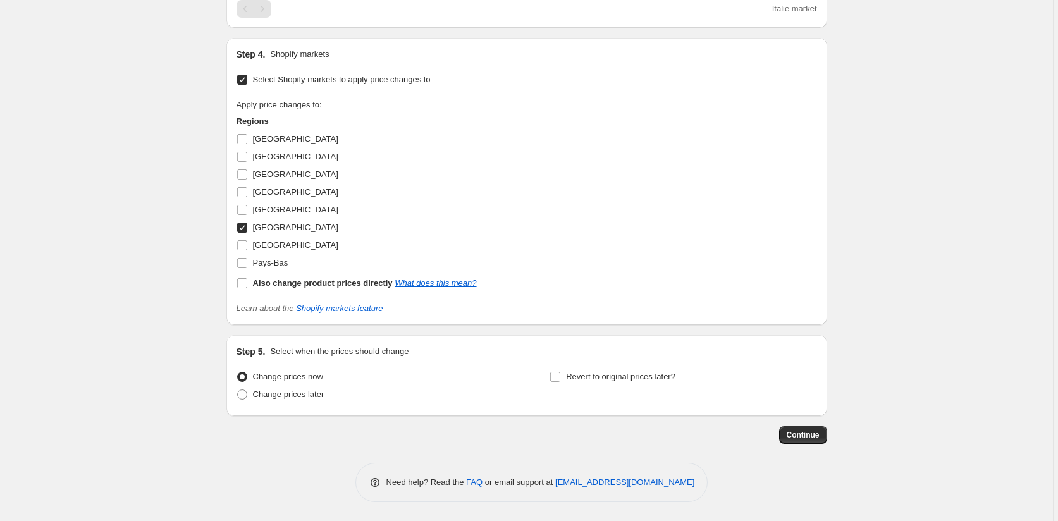
click at [245, 228] on input "[GEOGRAPHIC_DATA]" at bounding box center [242, 228] width 10 height 10
checkbox input "false"
click at [244, 245] on input "[GEOGRAPHIC_DATA]" at bounding box center [242, 245] width 10 height 10
checkbox input "true"
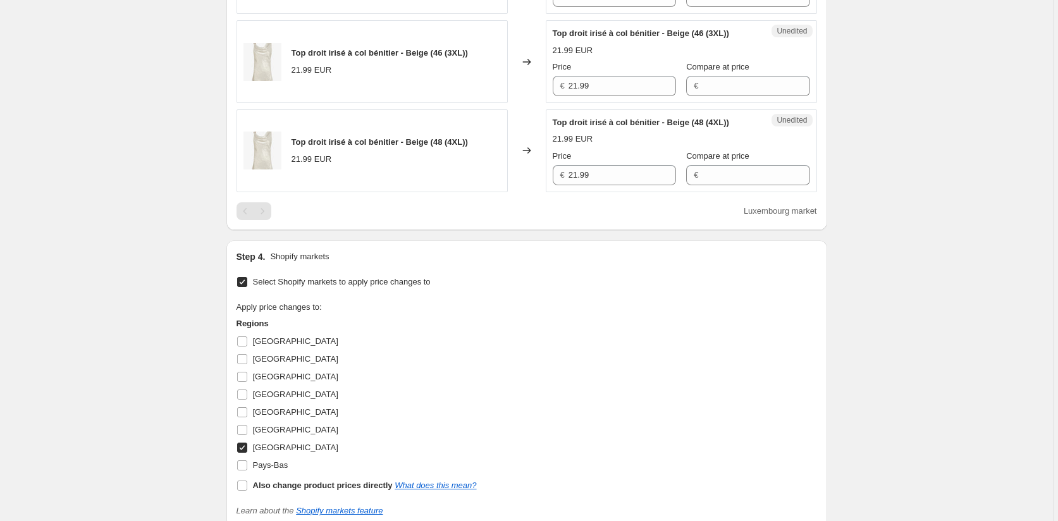
scroll to position [482, 0]
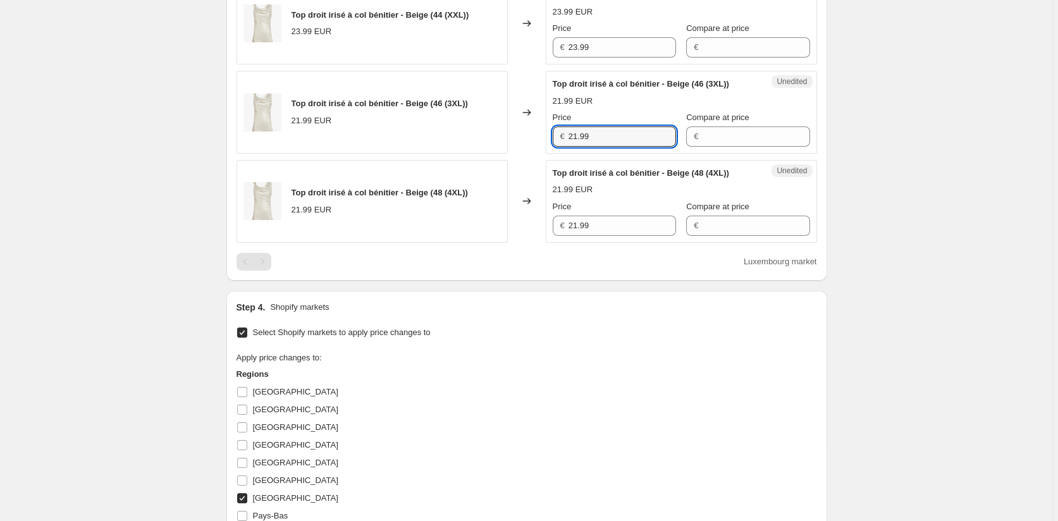
click at [556, 136] on div "€ 21.99" at bounding box center [614, 136] width 123 height 20
paste input "3"
type input "23.99"
drag, startPoint x: 613, startPoint y: 227, endPoint x: 525, endPoint y: 227, distance: 87.9
click at [527, 227] on div "Top droit irisé à col bénitier - Beige (48 (4XL)) 21.99 EUR Changed to Unedited…" at bounding box center [526, 201] width 580 height 83
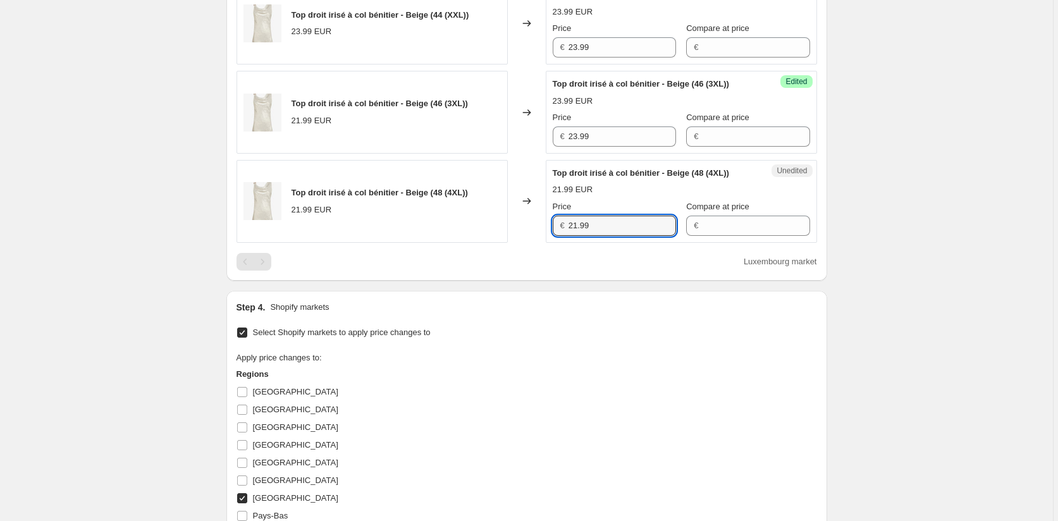
paste input "3"
type input "23.99"
click at [561, 303] on div "Step 4. Shopify markets" at bounding box center [526, 307] width 580 height 13
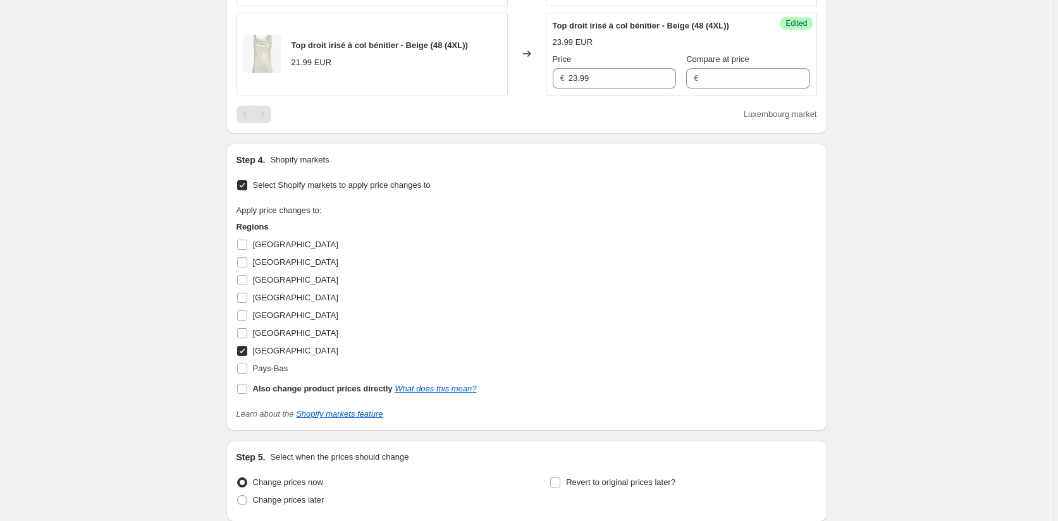
scroll to position [735, 0]
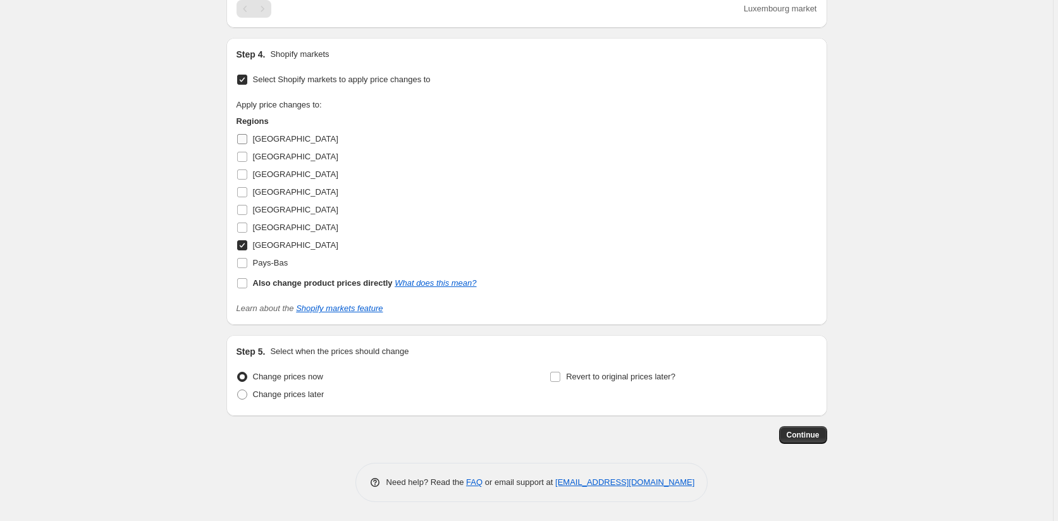
click at [242, 138] on input "[GEOGRAPHIC_DATA]" at bounding box center [242, 139] width 10 height 10
checkbox input "true"
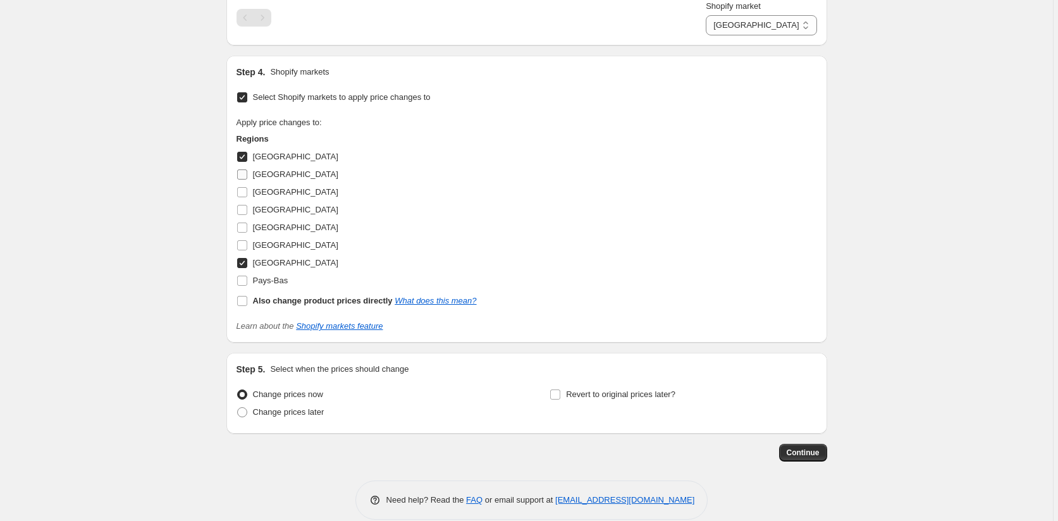
click at [246, 173] on input "[GEOGRAPHIC_DATA]" at bounding box center [242, 174] width 10 height 10
checkbox input "true"
click at [247, 195] on input "[GEOGRAPHIC_DATA]" at bounding box center [242, 192] width 10 height 10
checkbox input "true"
click at [242, 242] on input "[GEOGRAPHIC_DATA]" at bounding box center [242, 245] width 10 height 10
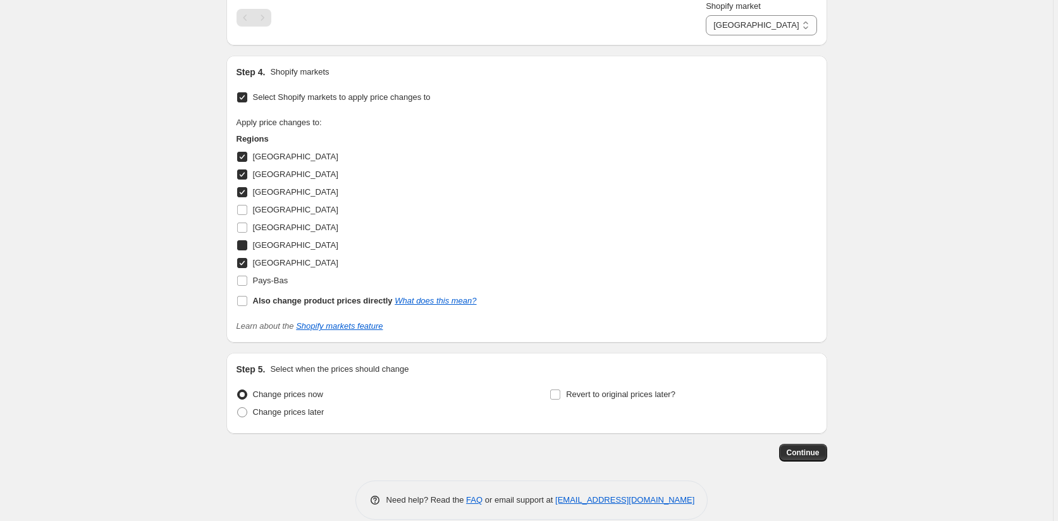
checkbox input "true"
click at [246, 284] on input "Pays-Bas" at bounding box center [242, 281] width 10 height 10
checkbox input "true"
click at [802, 452] on span "Continue" at bounding box center [803, 453] width 33 height 10
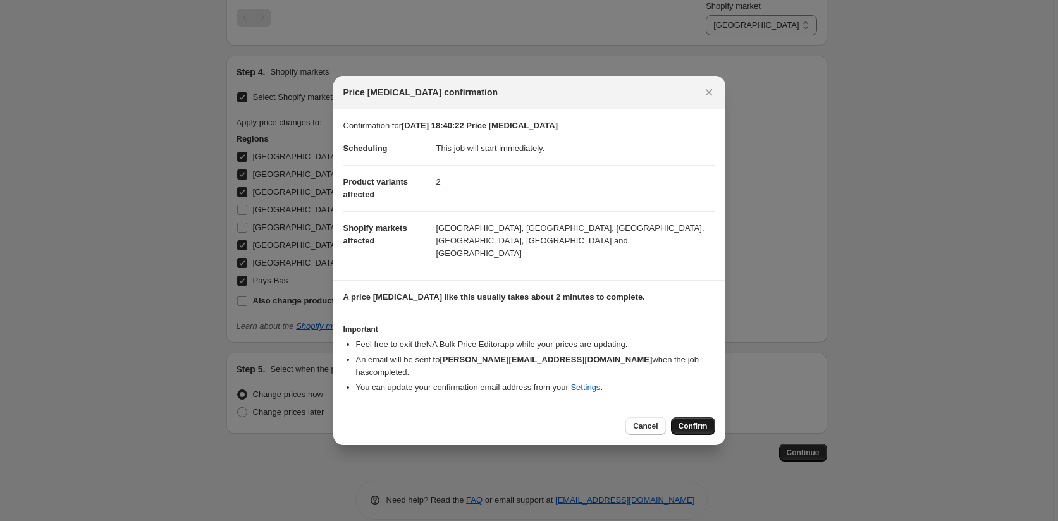
click at [687, 421] on span "Confirm" at bounding box center [692, 426] width 29 height 10
